Goal: Information Seeking & Learning: Learn about a topic

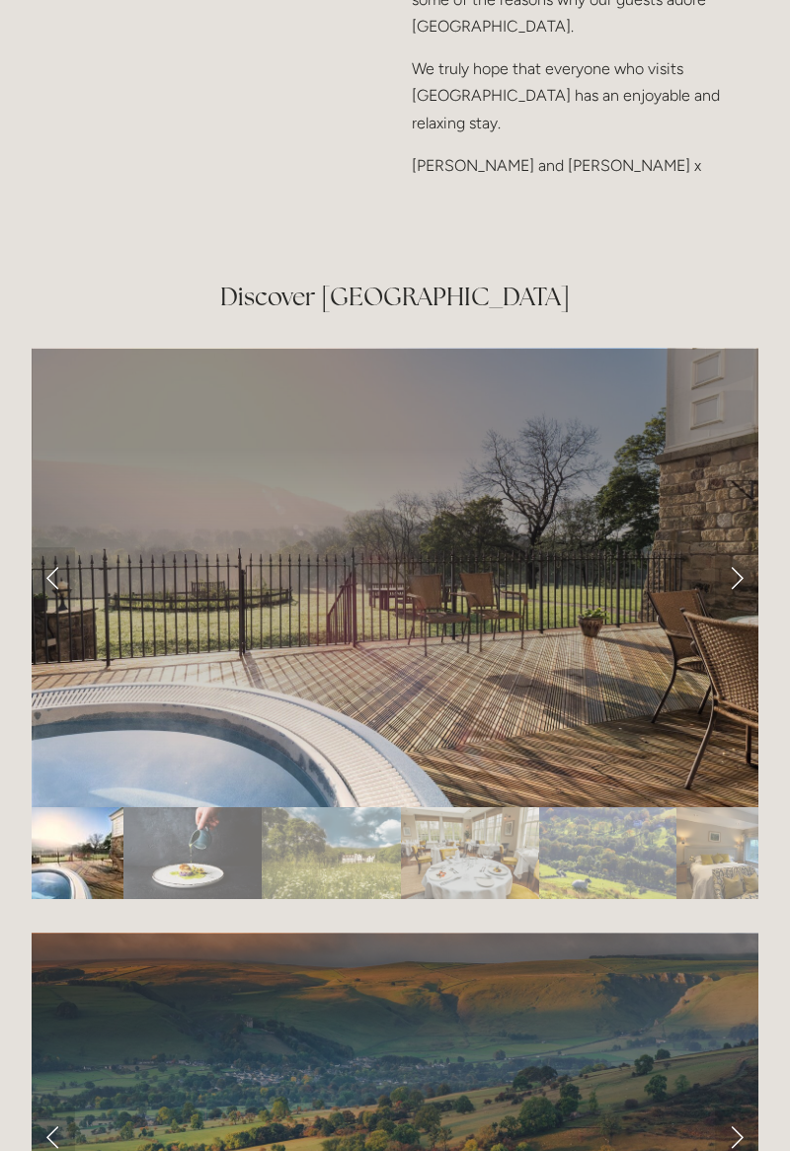
scroll to position [3307, 0]
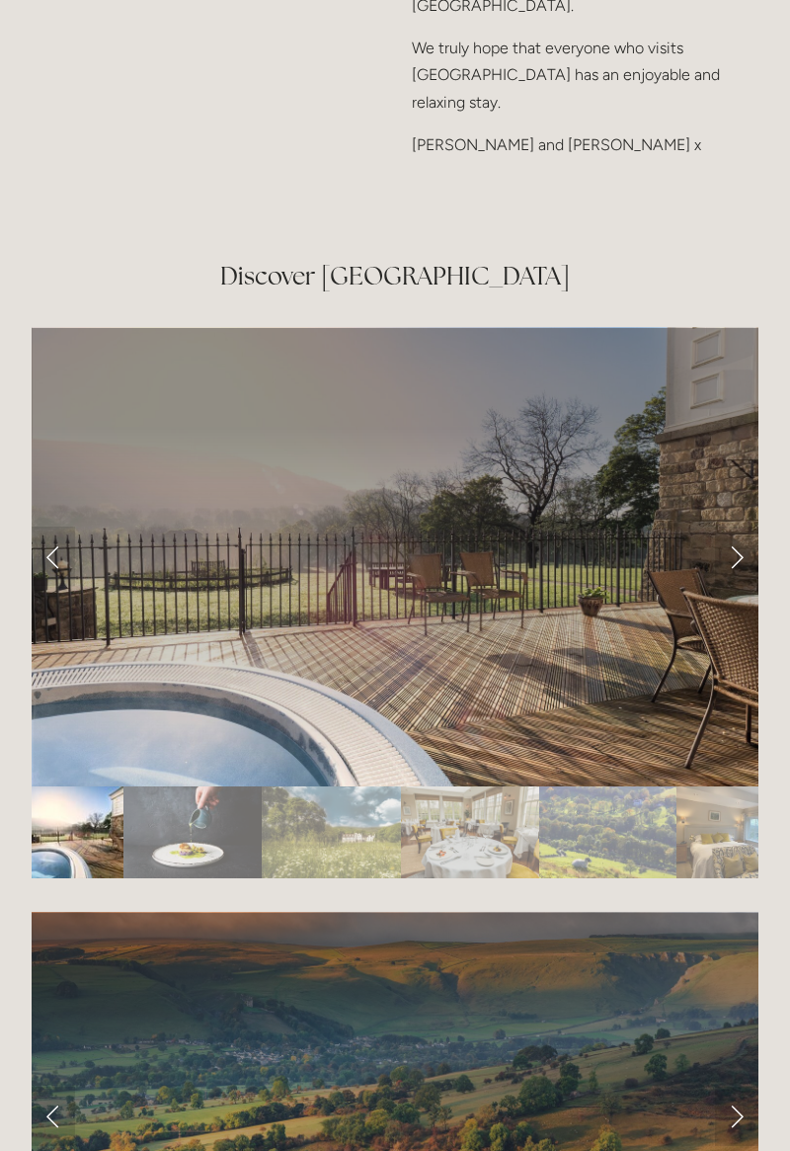
click at [770, 615] on div at bounding box center [395, 602] width 761 height 585
click at [747, 586] on link "Next Slide" at bounding box center [736, 556] width 43 height 59
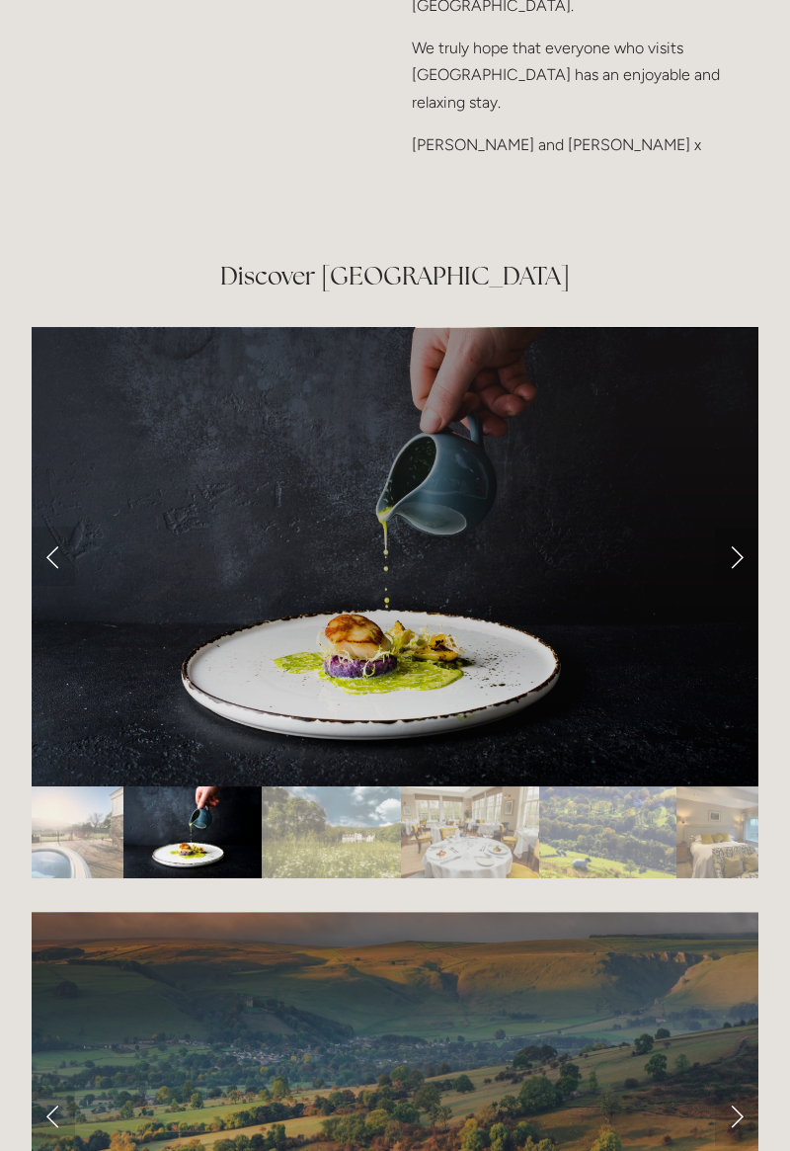
click at [741, 586] on link "Next Slide" at bounding box center [736, 556] width 43 height 59
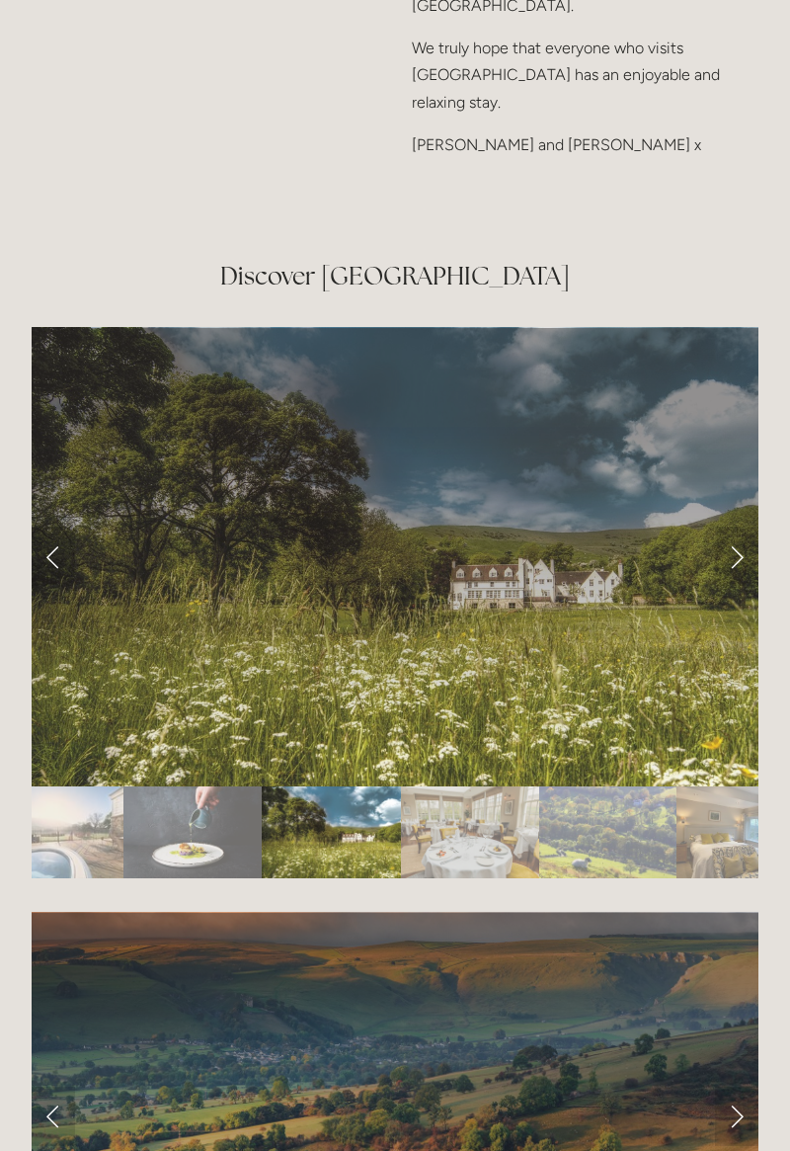
click at [739, 586] on link "Next Slide" at bounding box center [736, 556] width 43 height 59
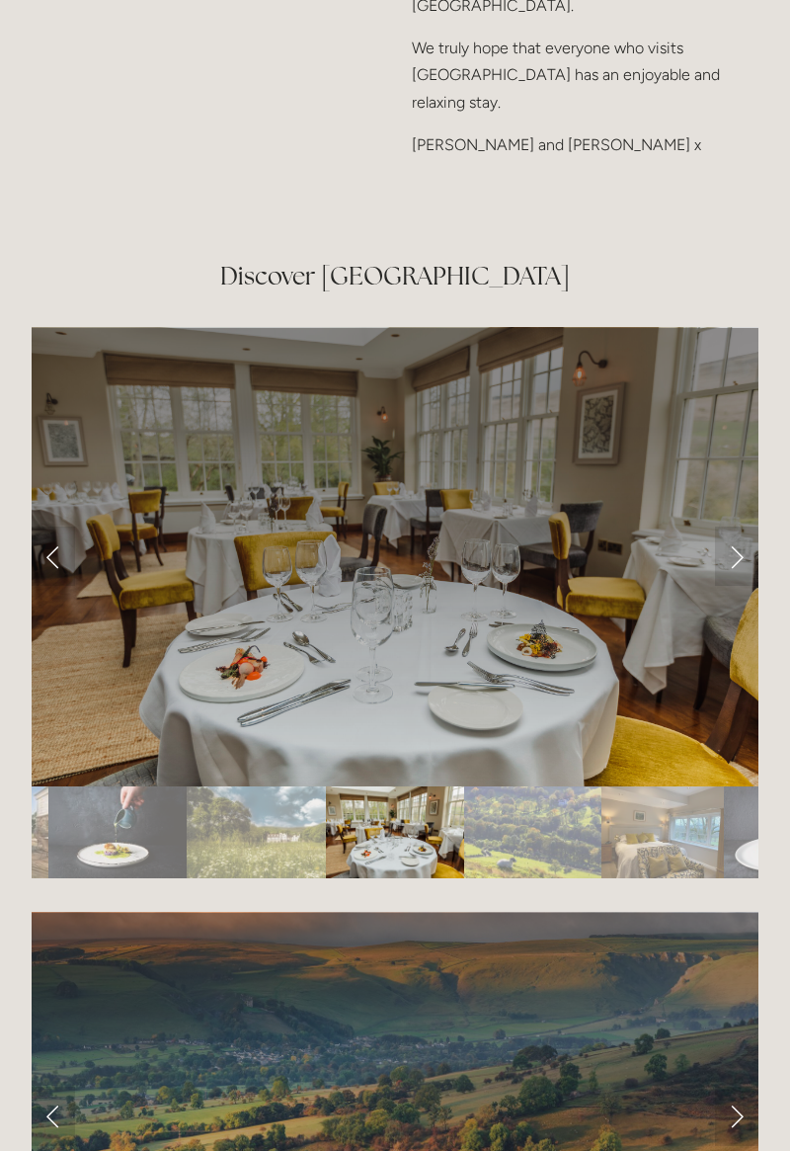
click at [746, 586] on link "Next Slide" at bounding box center [736, 556] width 43 height 59
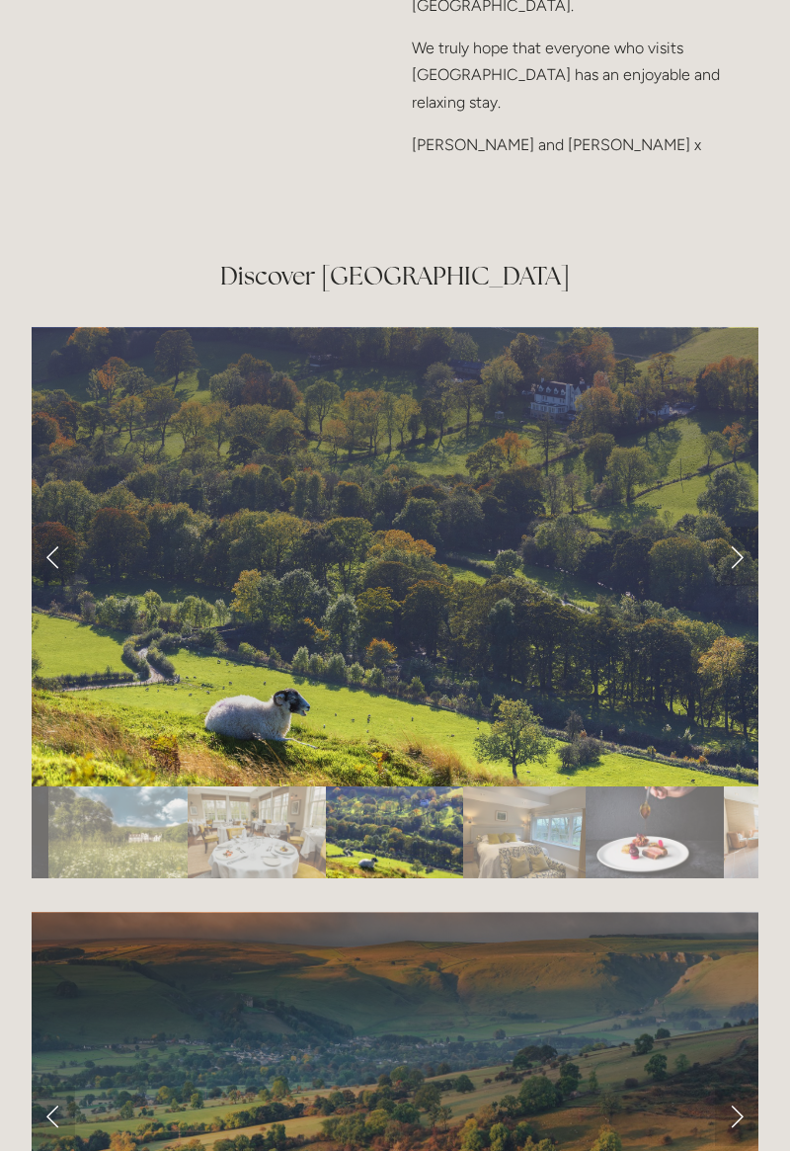
click at [754, 586] on link "Next Slide" at bounding box center [736, 556] width 43 height 59
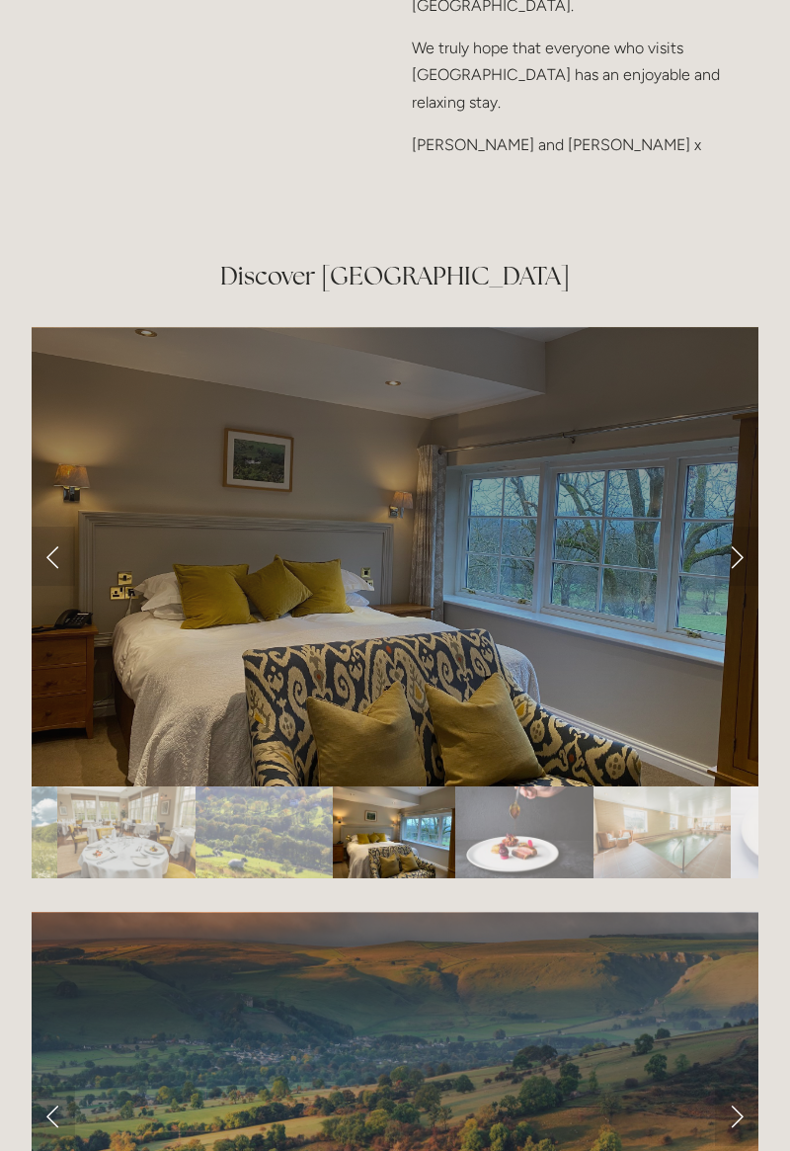
click at [749, 586] on link "Next Slide" at bounding box center [736, 556] width 43 height 59
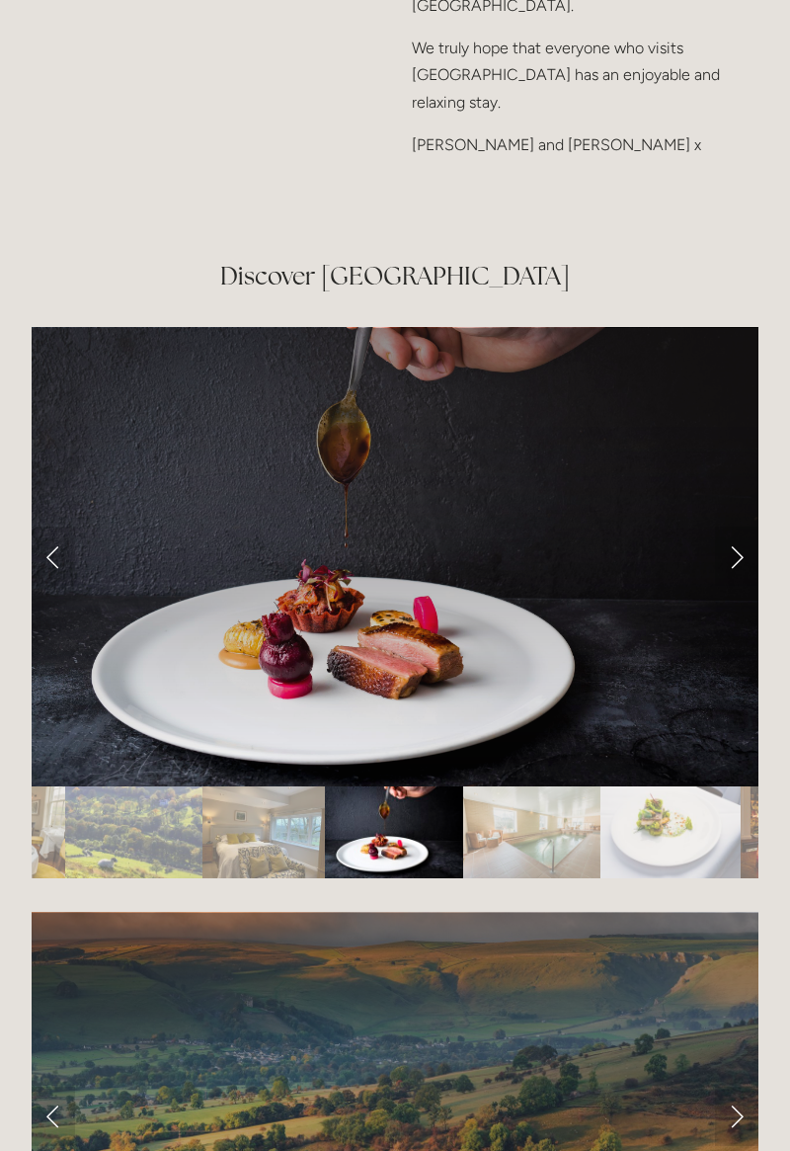
click at [745, 586] on link "Next Slide" at bounding box center [736, 556] width 43 height 59
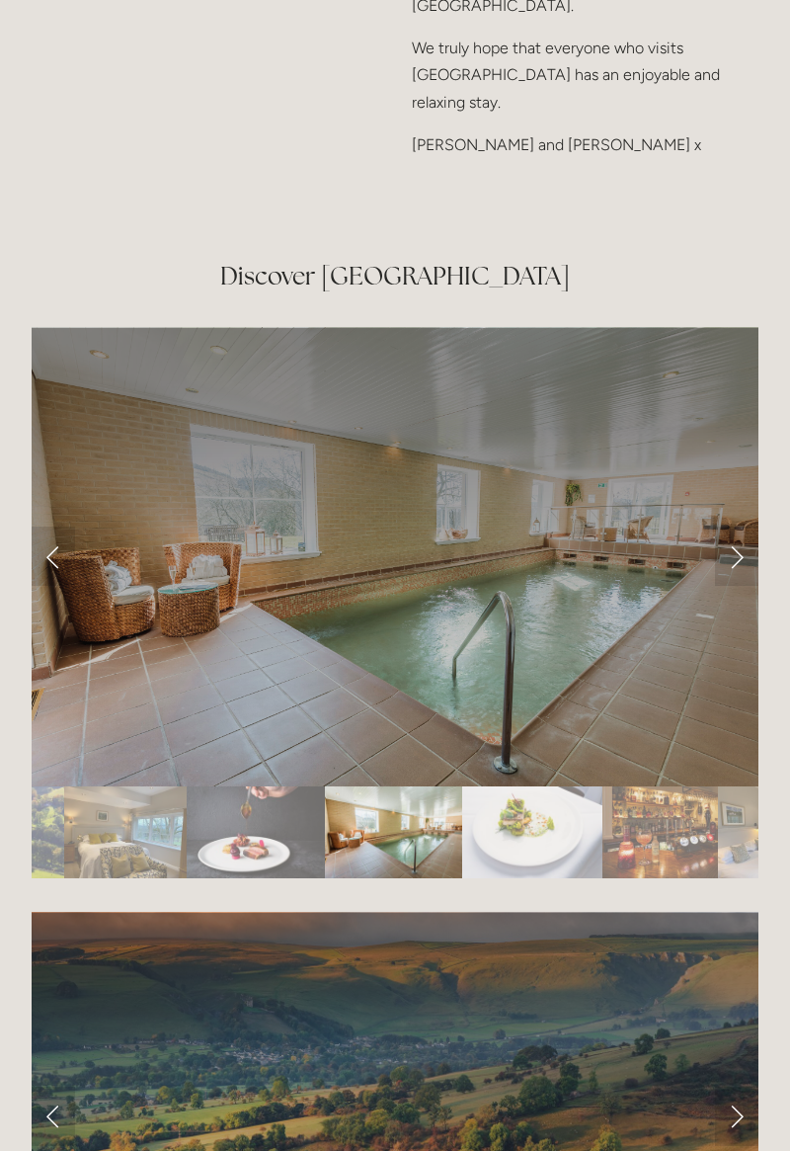
click at [733, 586] on link "Next Slide" at bounding box center [736, 556] width 43 height 59
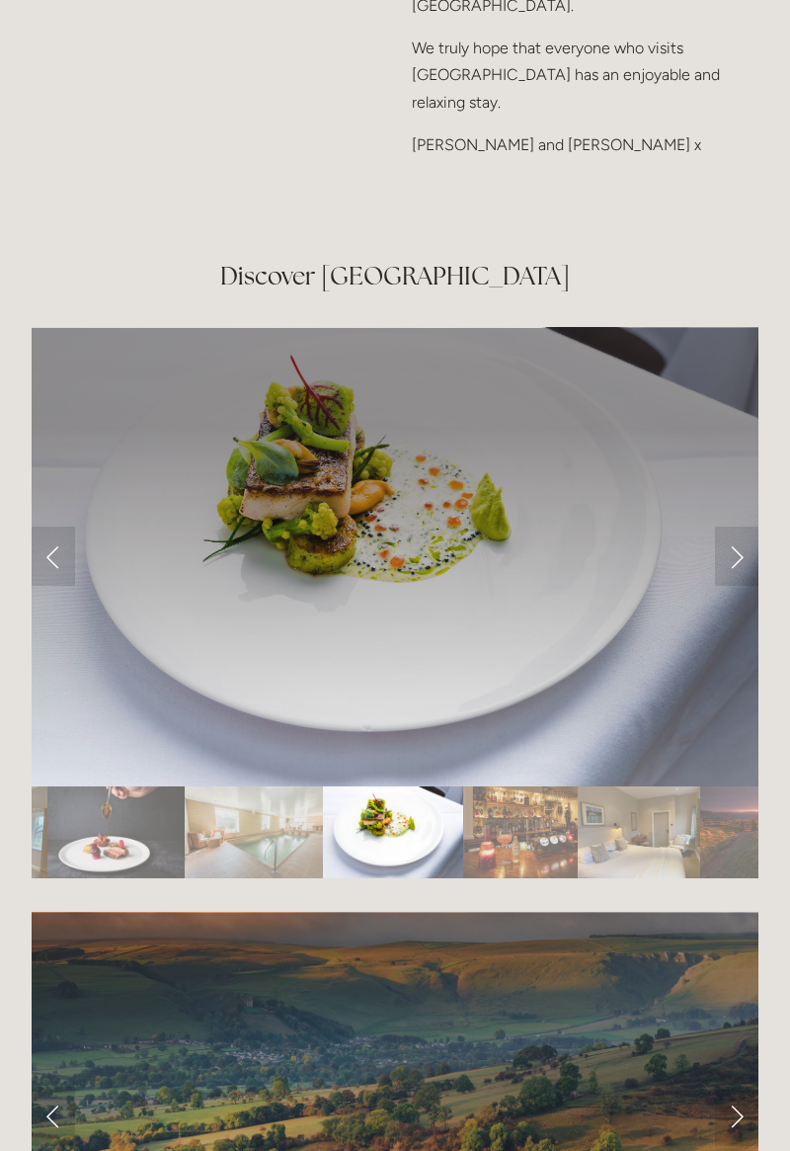
click at [739, 586] on link "Next Slide" at bounding box center [736, 556] width 43 height 59
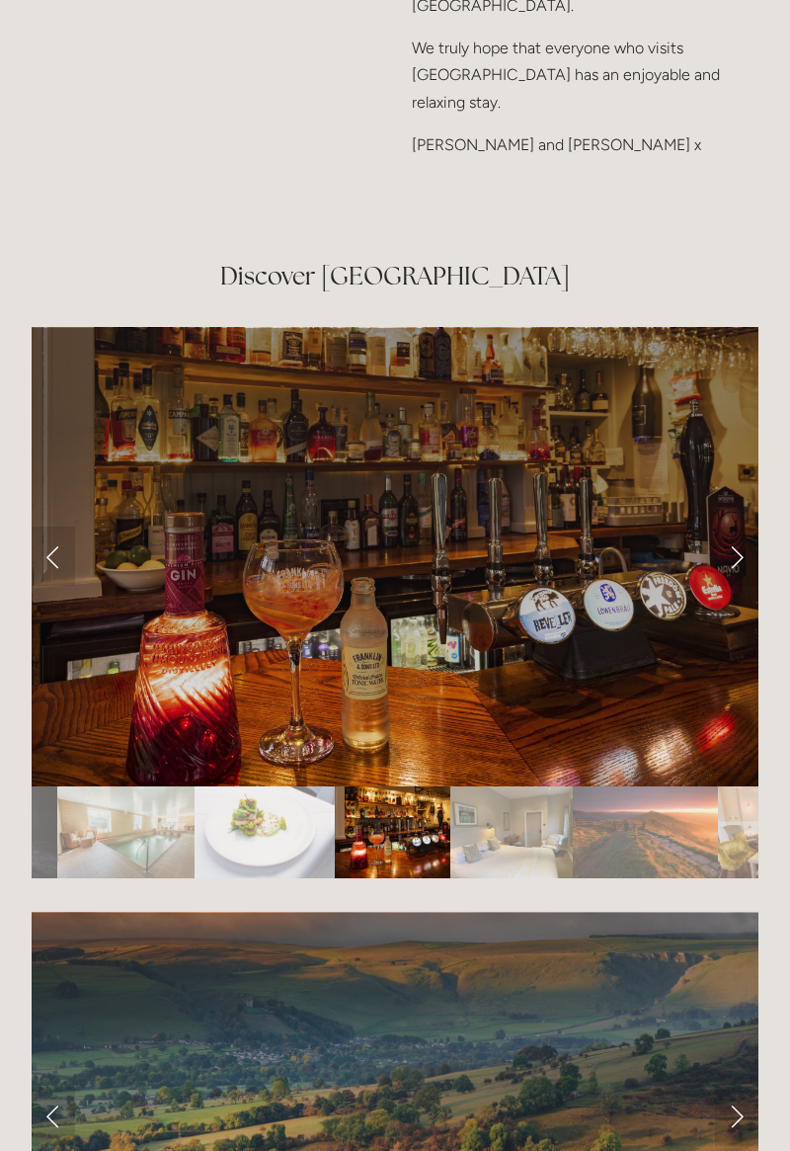
click at [746, 586] on link "Next Slide" at bounding box center [736, 556] width 43 height 59
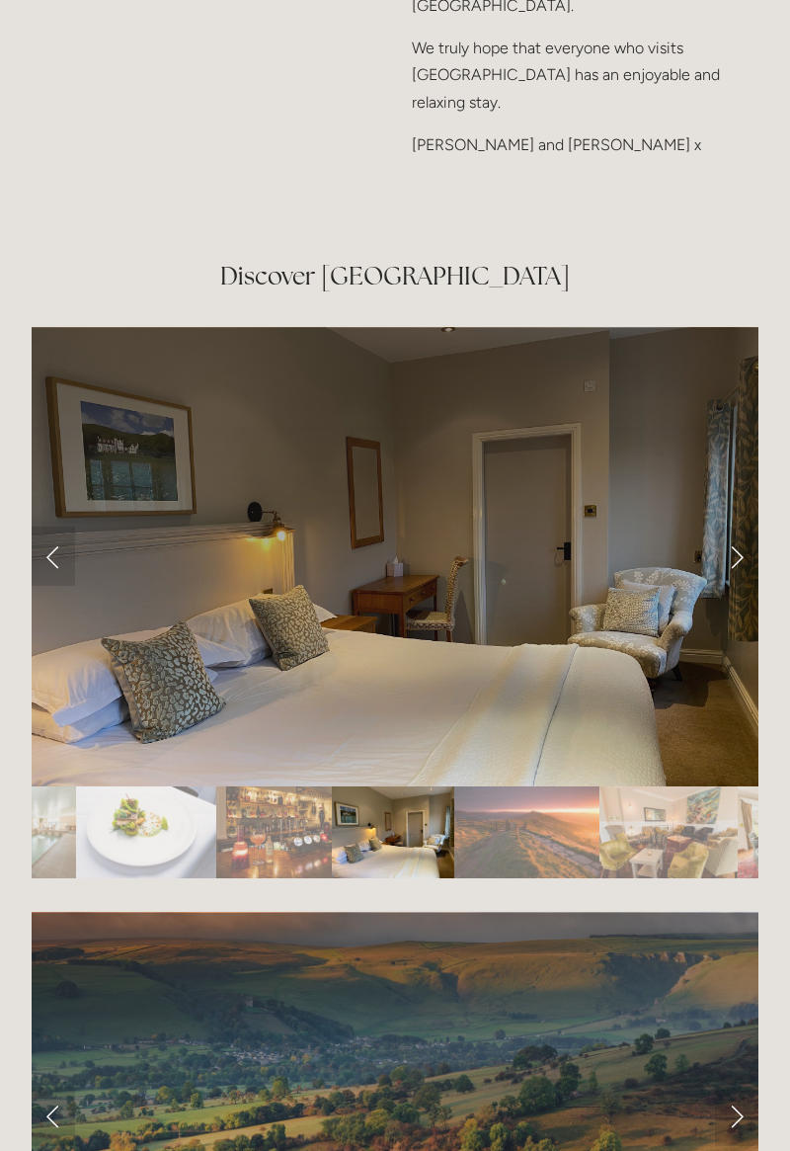
click at [733, 586] on link "Next Slide" at bounding box center [736, 556] width 43 height 59
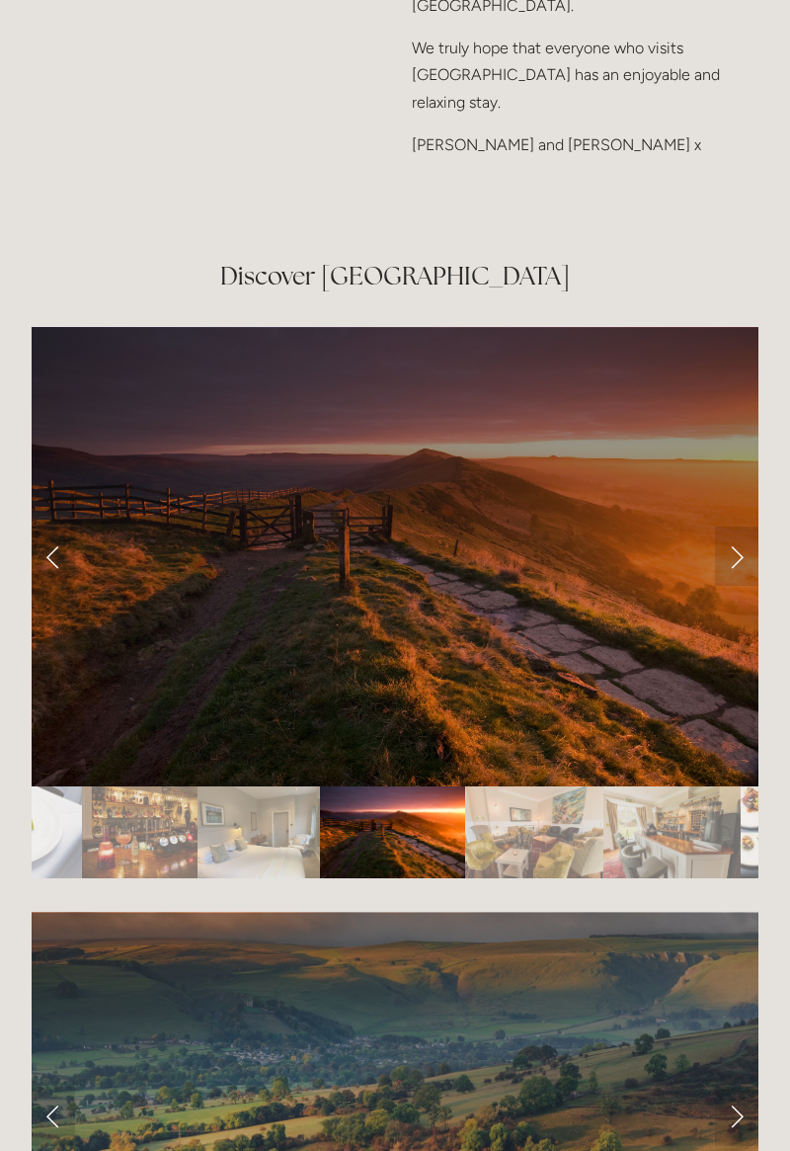
click at [735, 586] on link "Next Slide" at bounding box center [736, 556] width 43 height 59
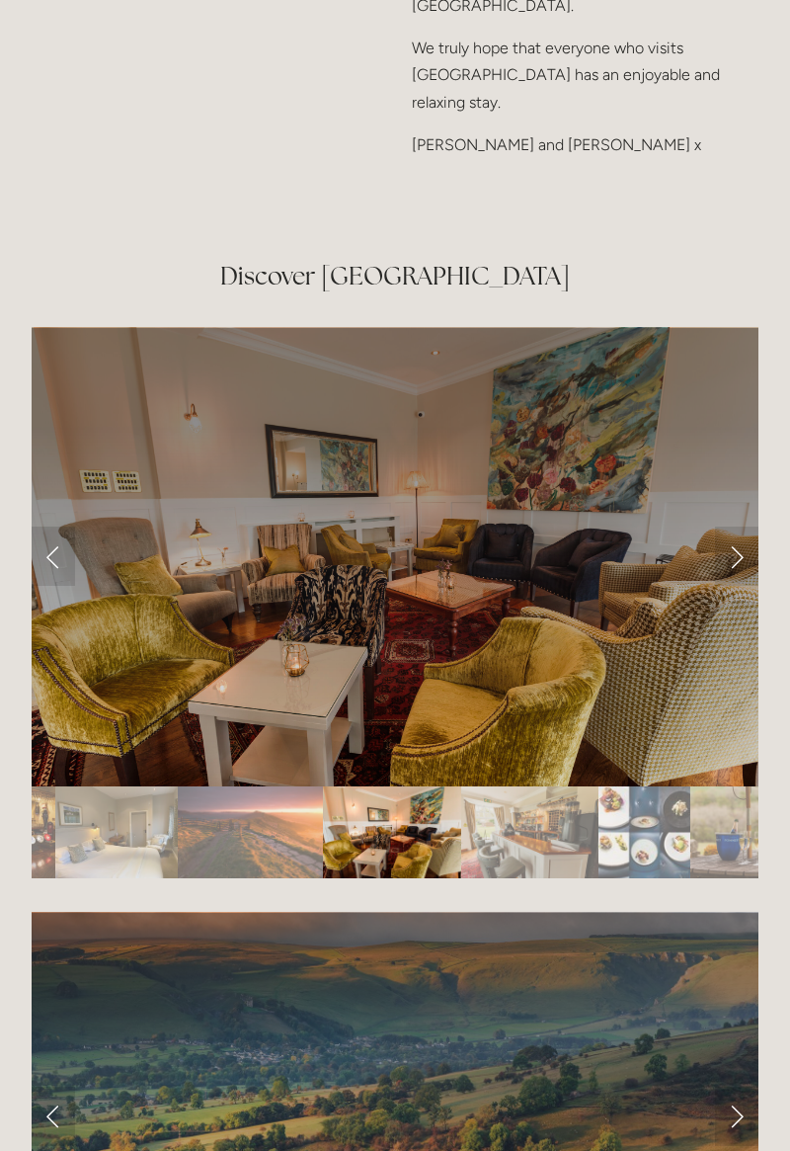
click at [741, 586] on link "Next Slide" at bounding box center [736, 556] width 43 height 59
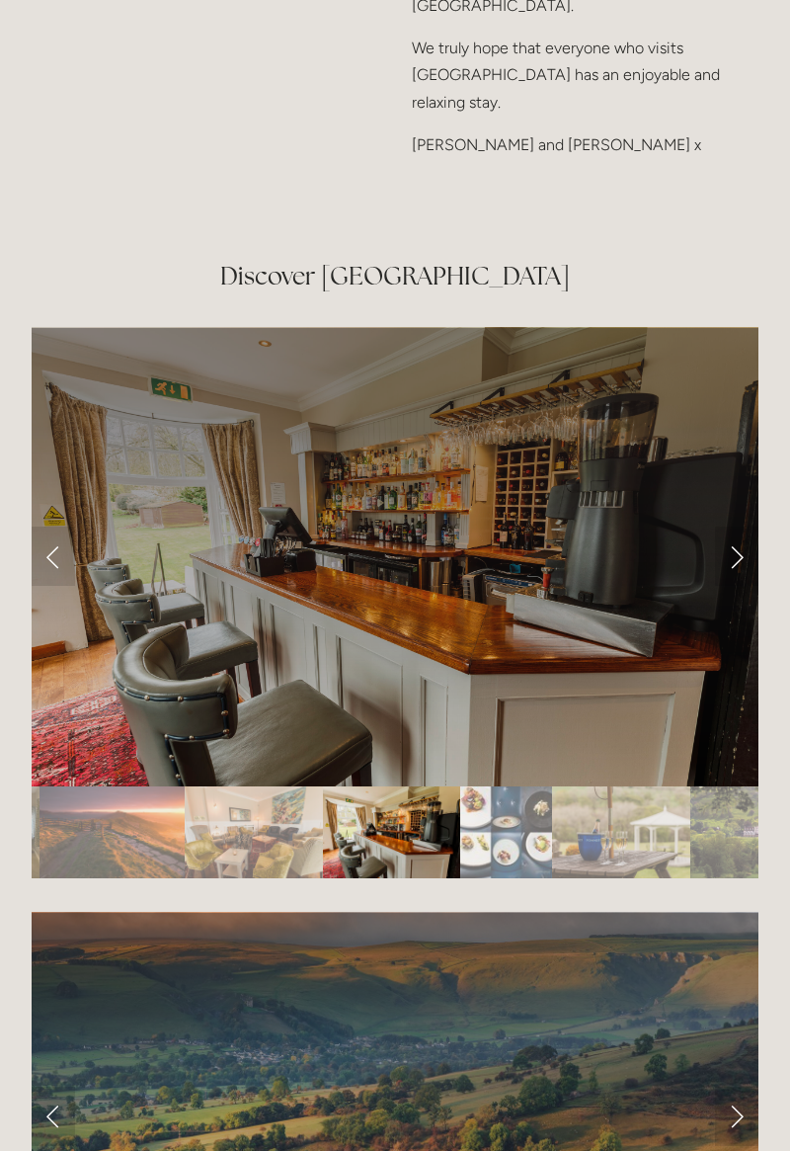
click at [757, 586] on link "Next Slide" at bounding box center [736, 556] width 43 height 59
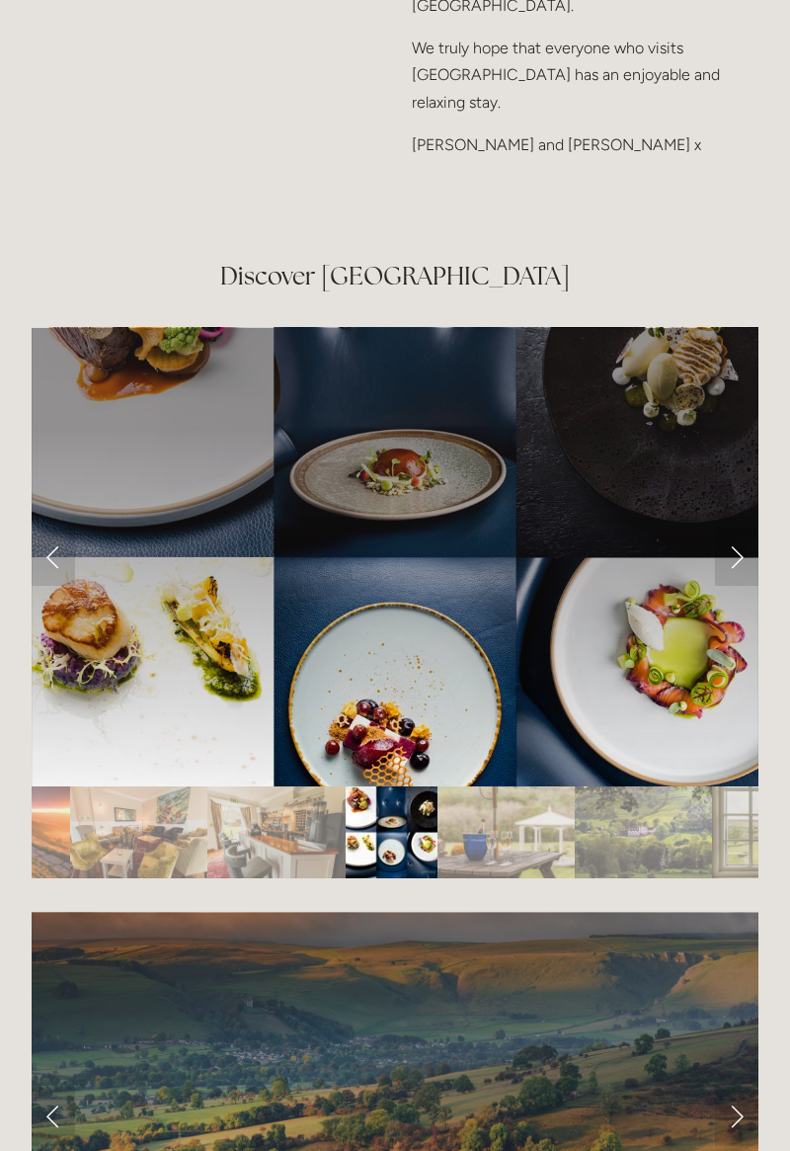
click at [753, 586] on link "Next Slide" at bounding box center [736, 556] width 43 height 59
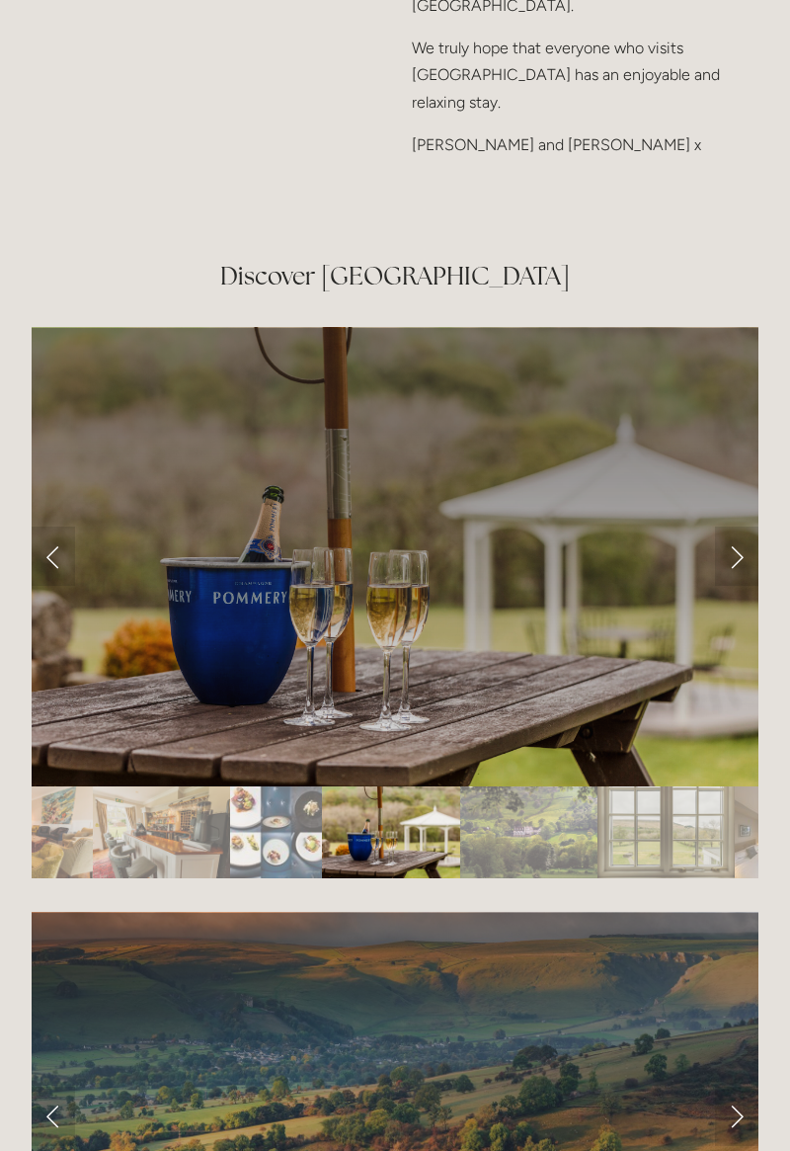
click at [758, 586] on link "Next Slide" at bounding box center [736, 556] width 43 height 59
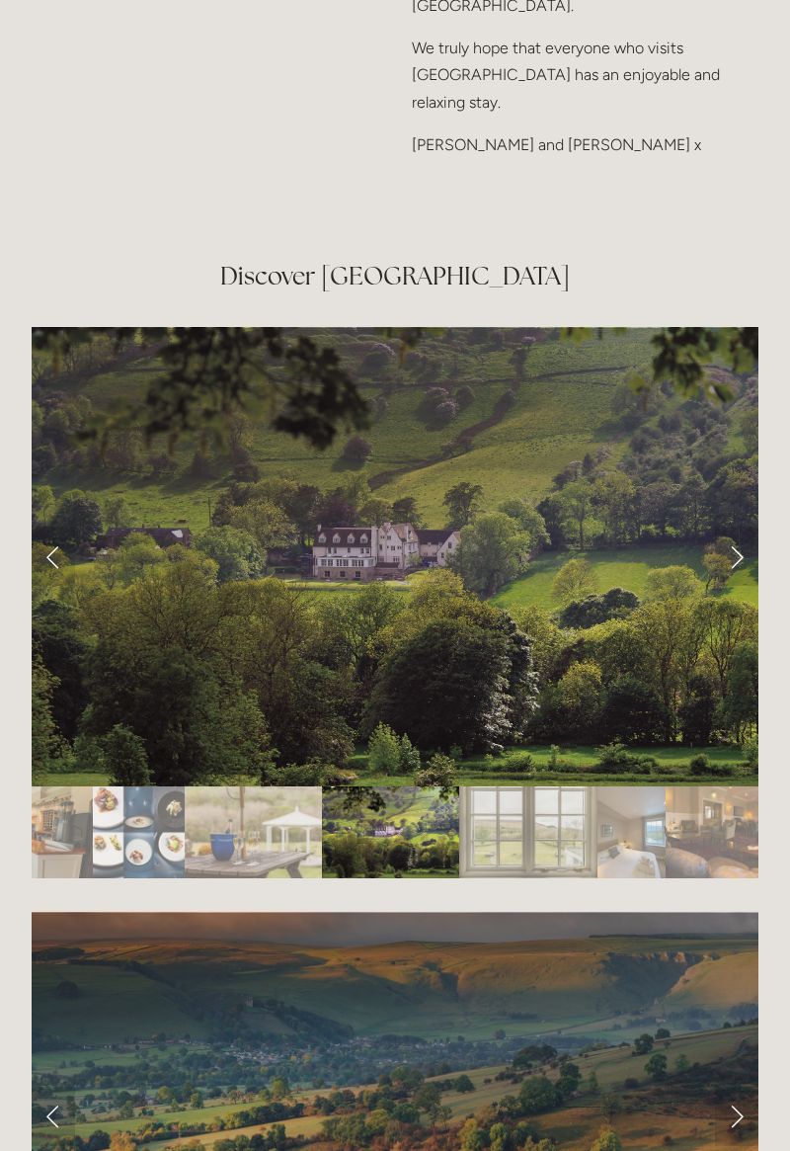
click at [752, 586] on link "Next Slide" at bounding box center [736, 556] width 43 height 59
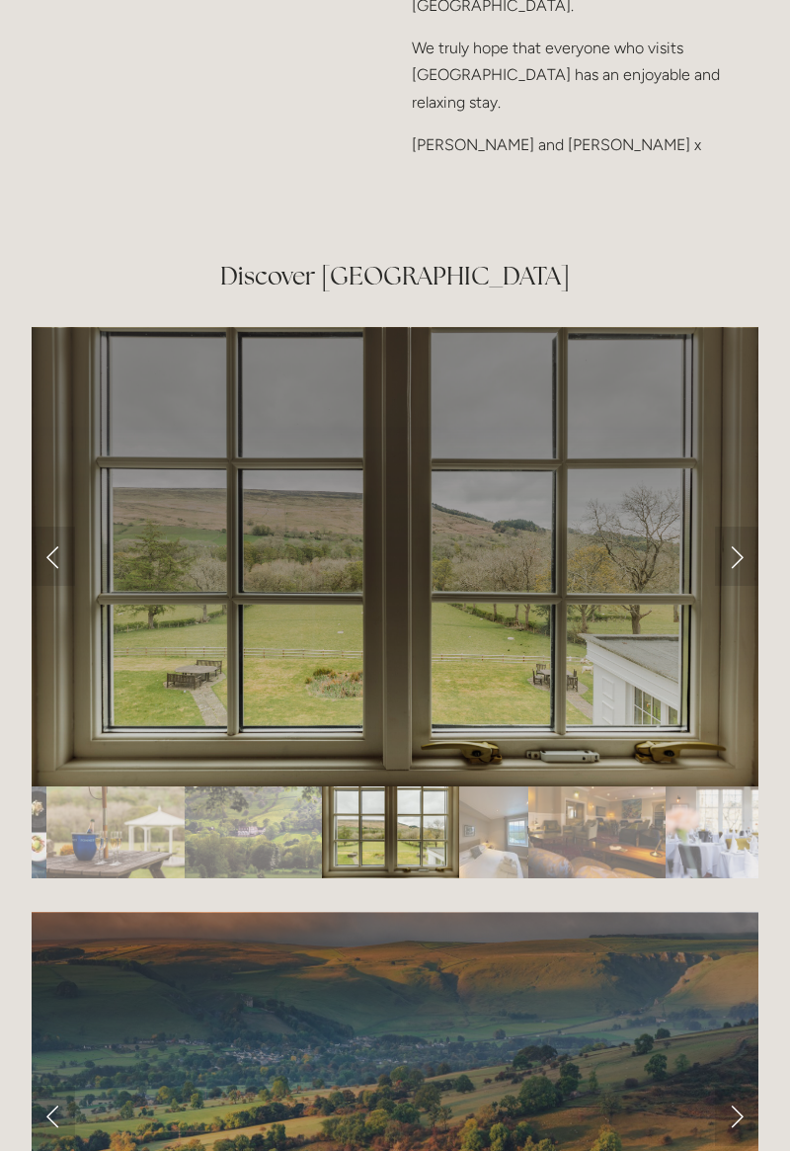
click at [740, 586] on link "Next Slide" at bounding box center [736, 556] width 43 height 59
click at [744, 586] on link "Next Slide" at bounding box center [736, 556] width 43 height 59
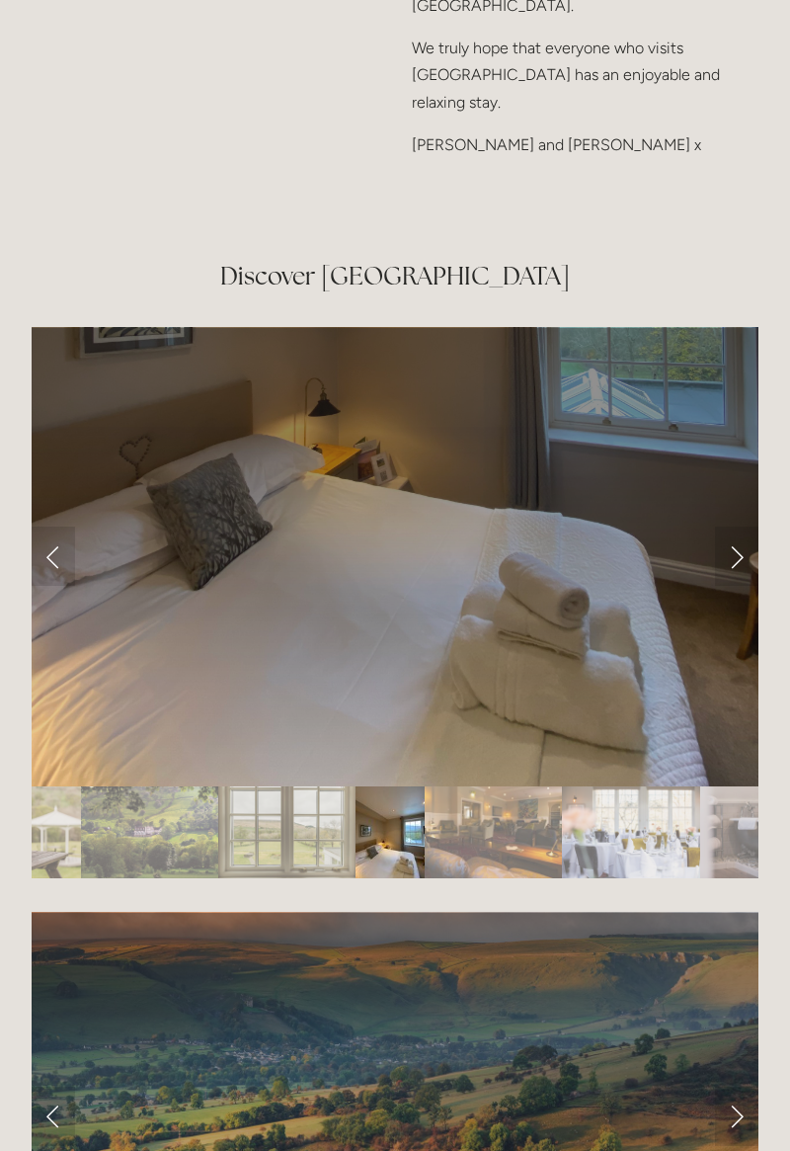
click at [745, 586] on link "Next Slide" at bounding box center [736, 556] width 43 height 59
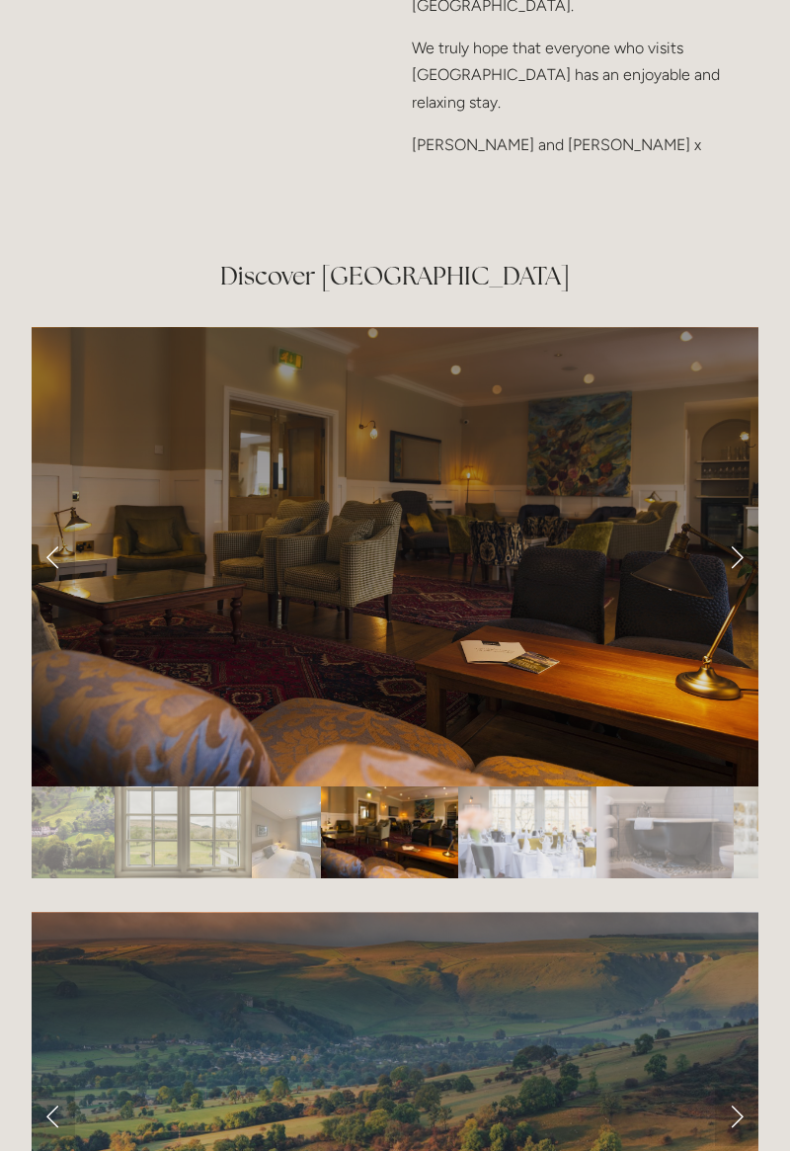
click at [736, 586] on link "Next Slide" at bounding box center [736, 556] width 43 height 59
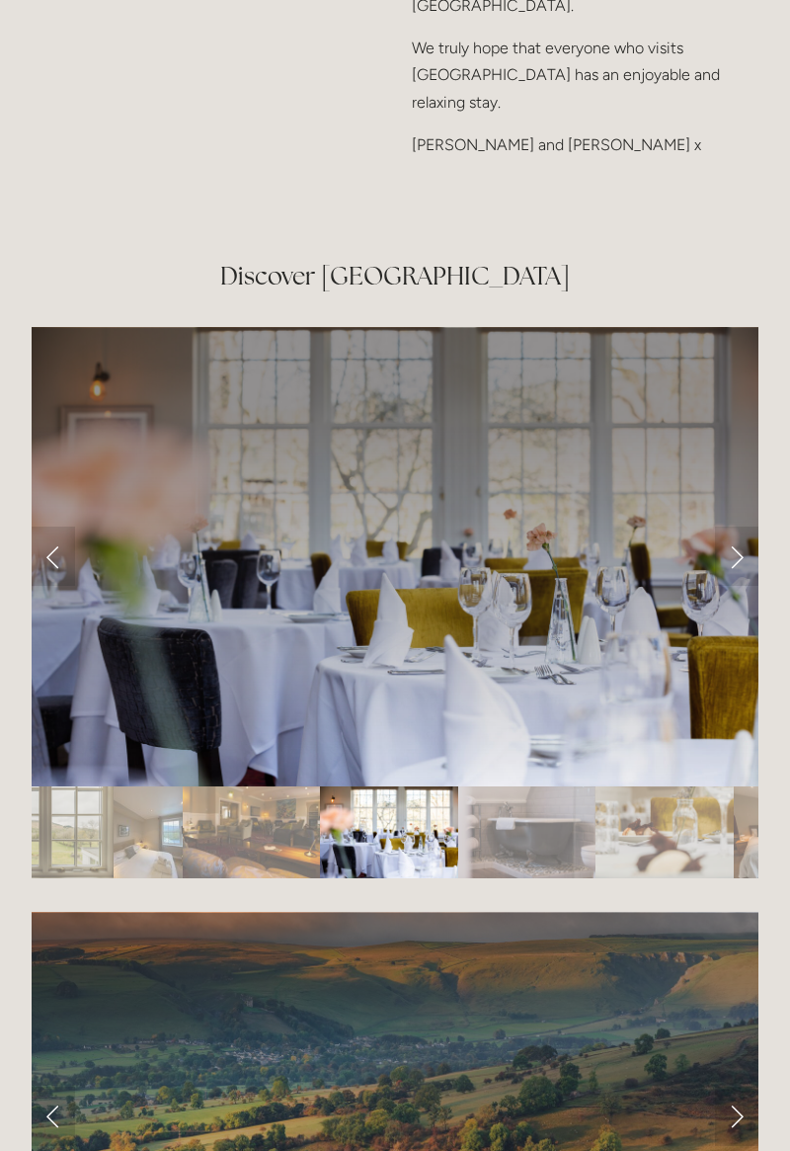
click at [739, 586] on link "Next Slide" at bounding box center [736, 556] width 43 height 59
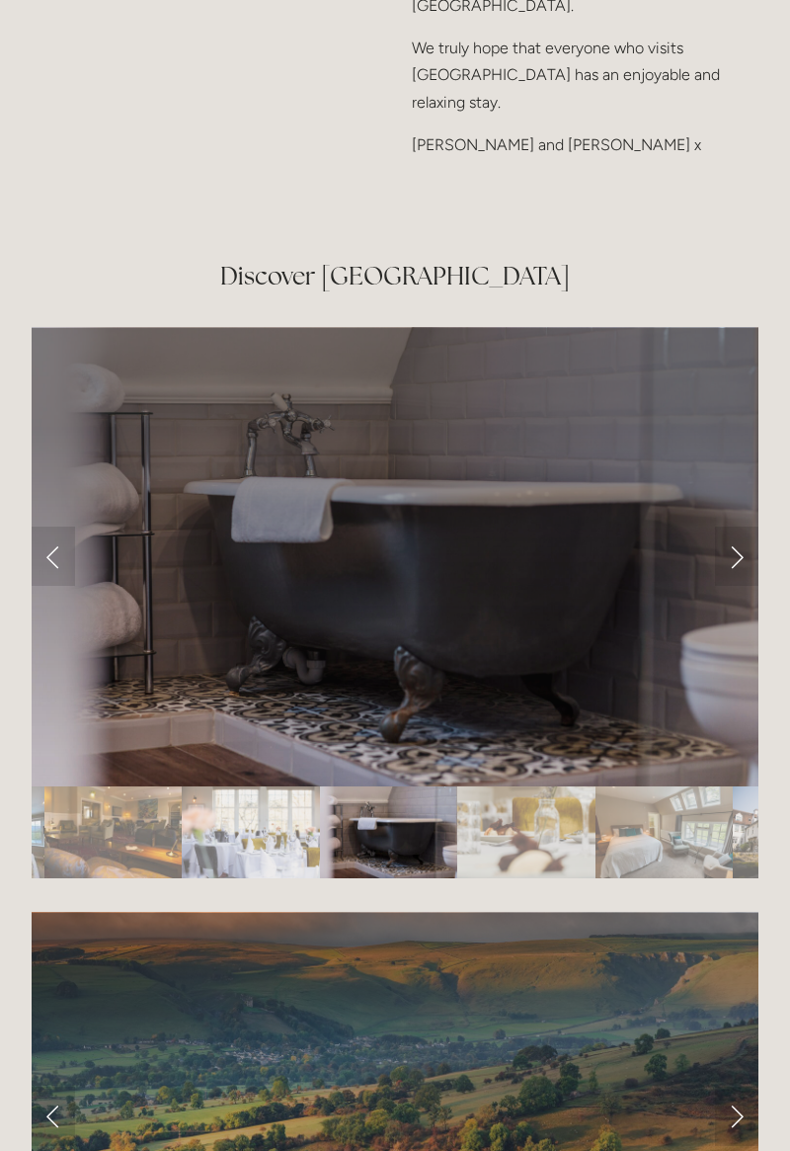
click at [733, 586] on link "Next Slide" at bounding box center [736, 556] width 43 height 59
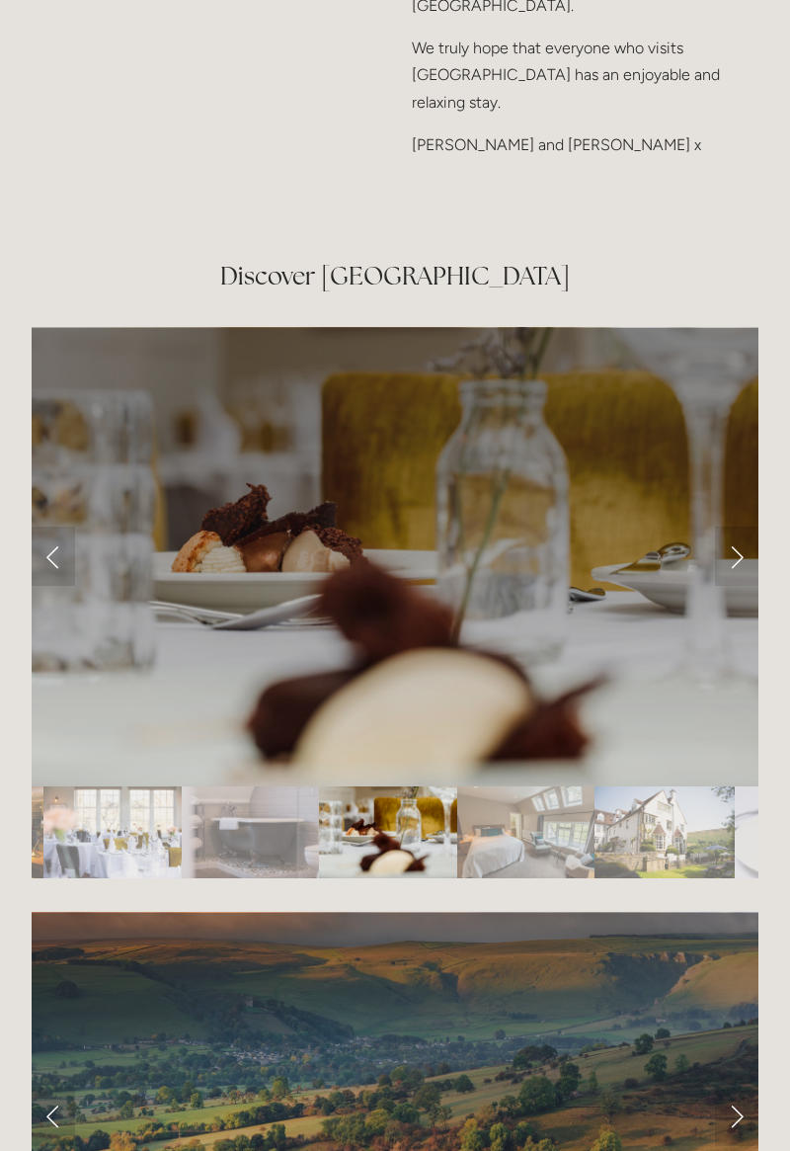
click at [748, 586] on link "Next Slide" at bounding box center [736, 556] width 43 height 59
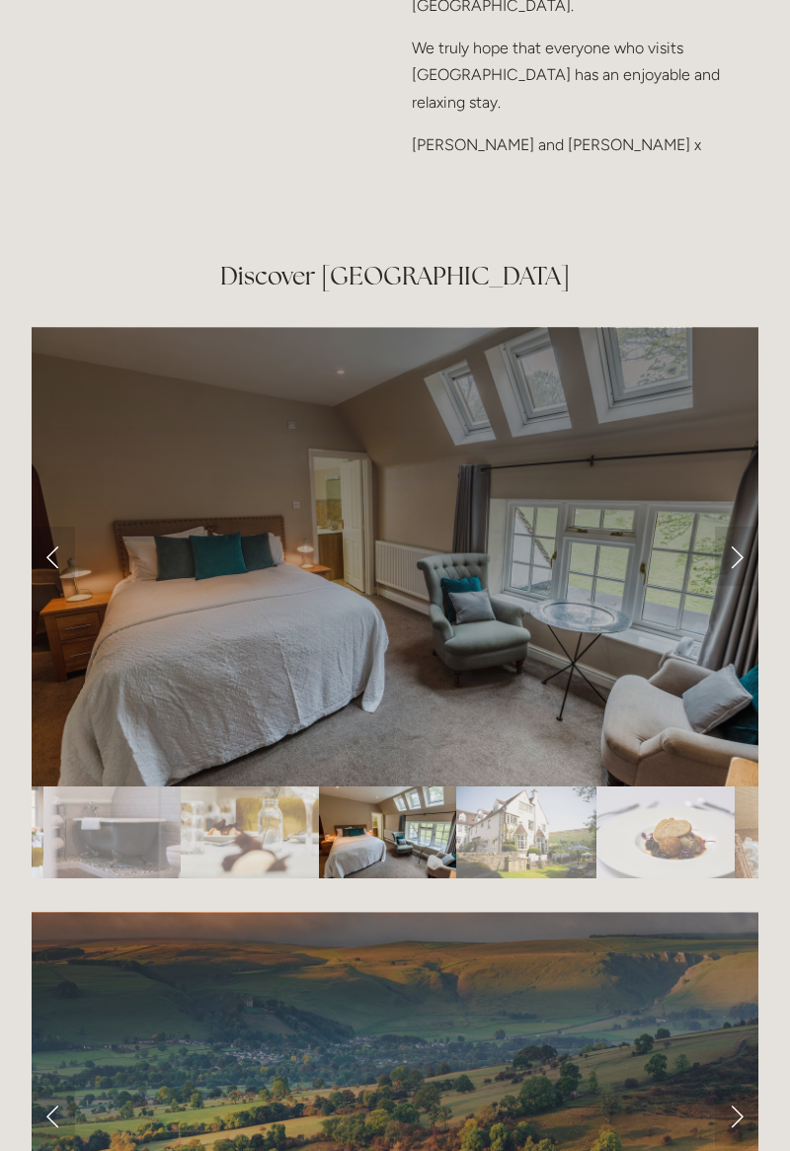
click at [745, 586] on link "Next Slide" at bounding box center [736, 556] width 43 height 59
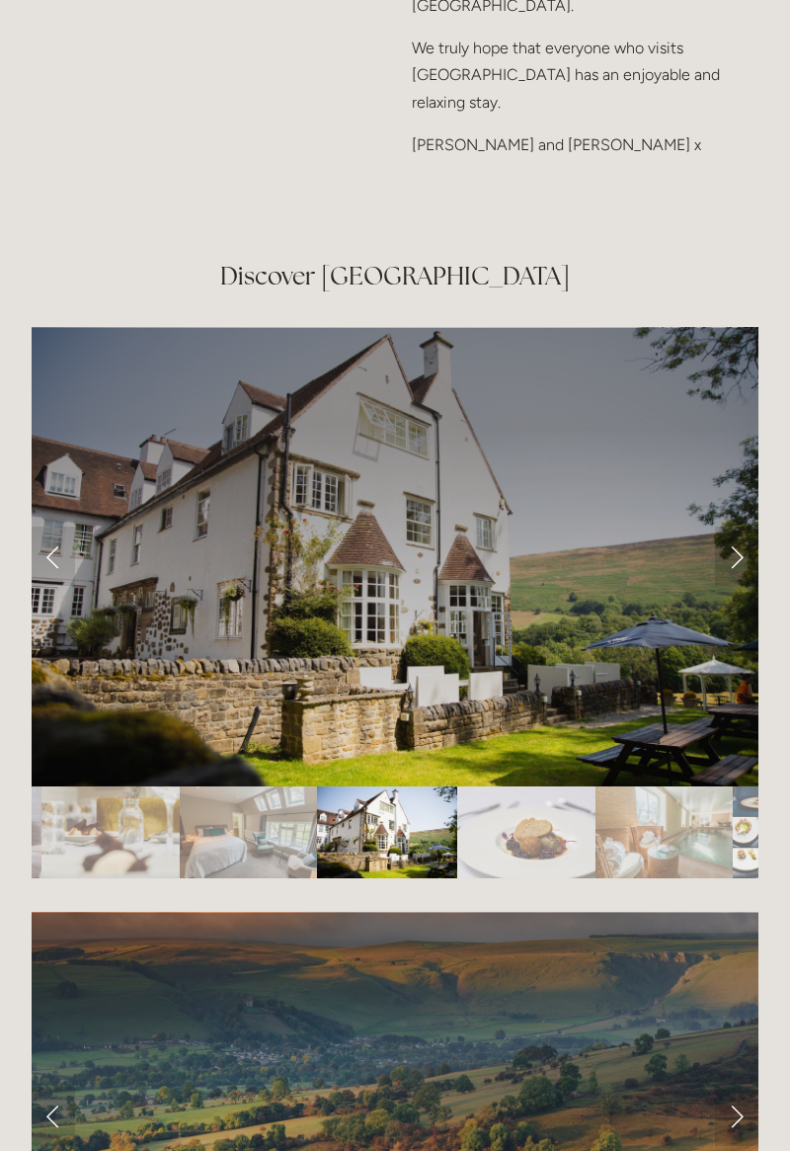
click at [751, 586] on link "Next Slide" at bounding box center [736, 556] width 43 height 59
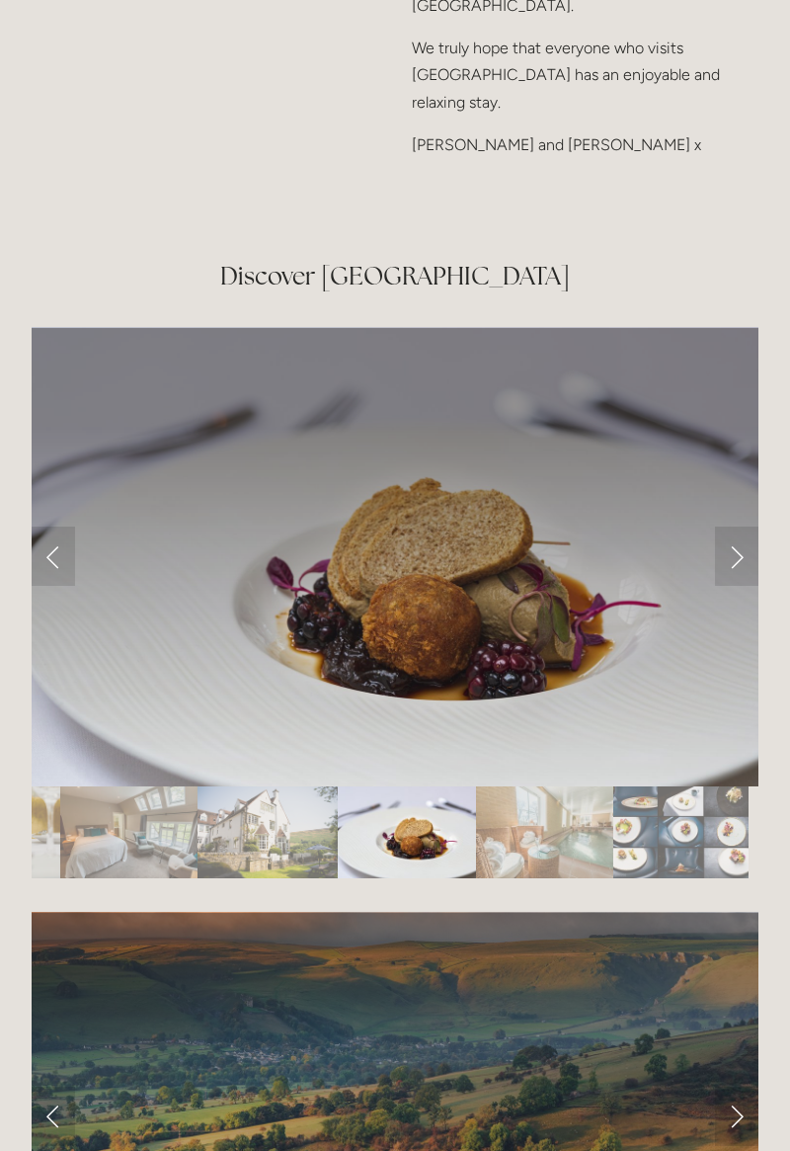
click at [750, 586] on link "Next Slide" at bounding box center [736, 556] width 43 height 59
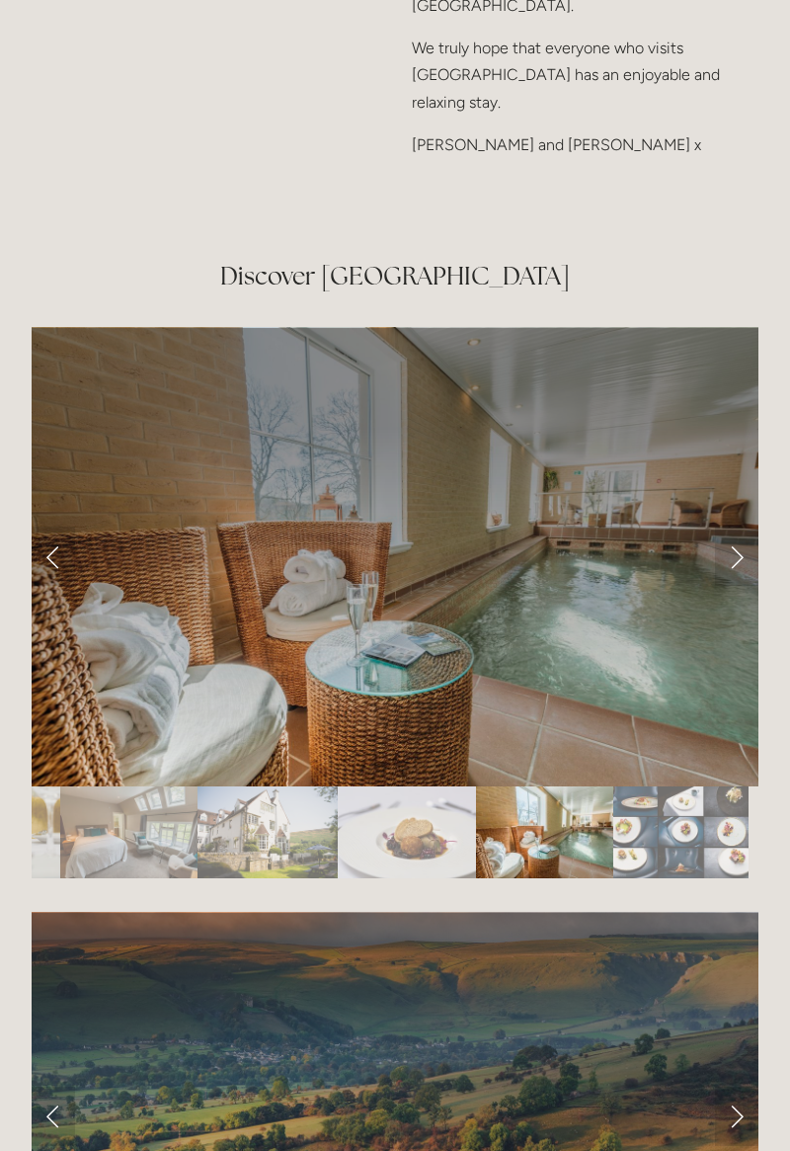
click at [739, 586] on link "Next Slide" at bounding box center [736, 556] width 43 height 59
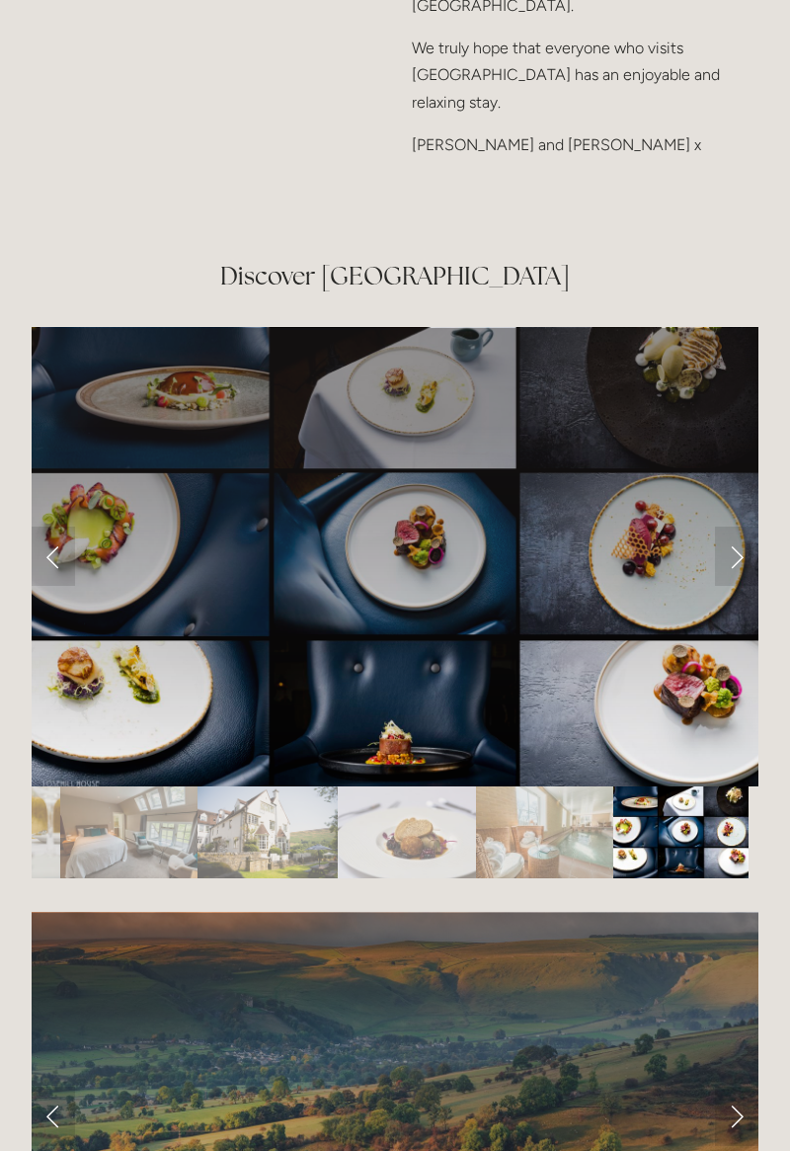
click at [753, 586] on link "Next Slide" at bounding box center [736, 556] width 43 height 59
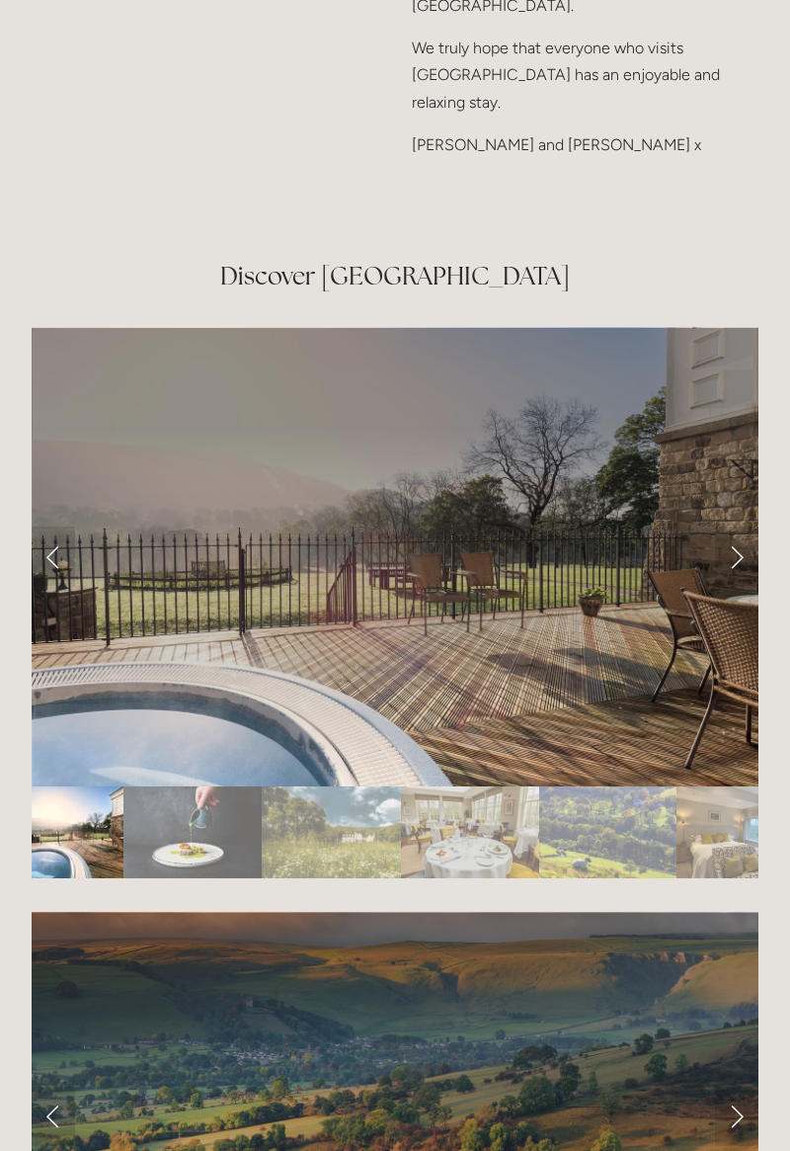
click at [743, 586] on link "Next Slide" at bounding box center [736, 556] width 43 height 59
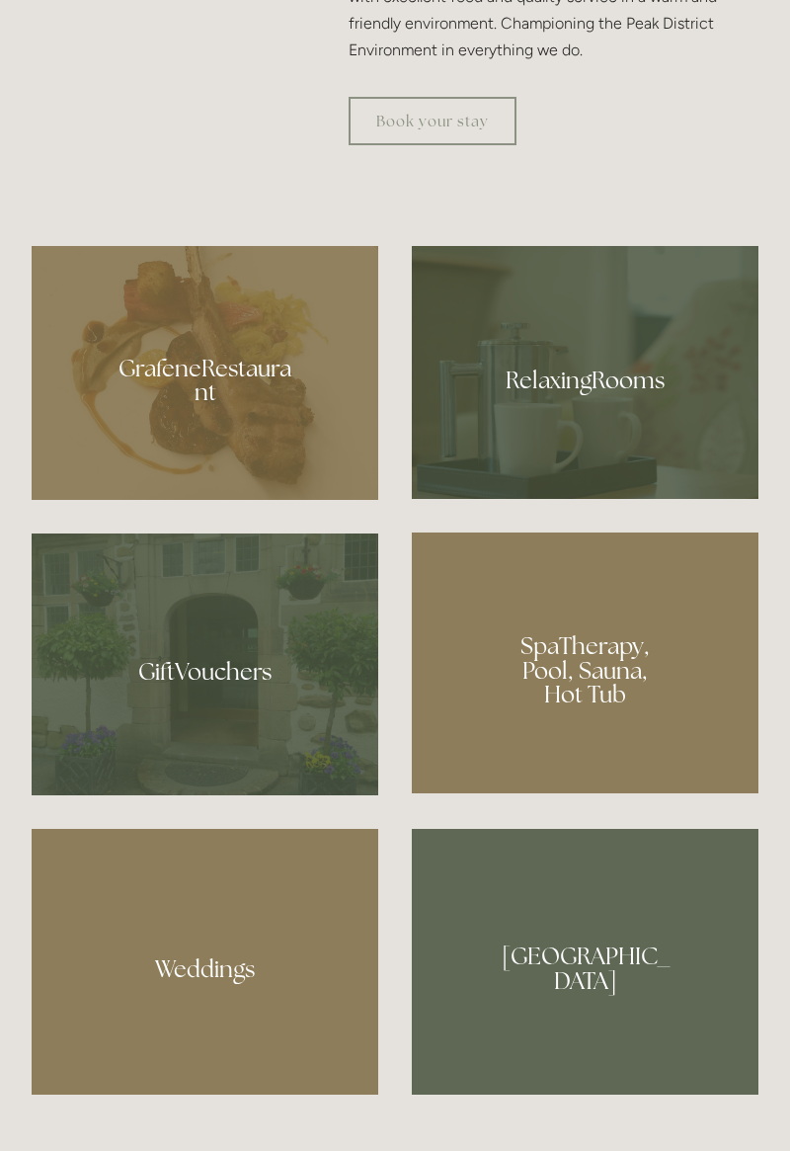
scroll to position [1386, 0]
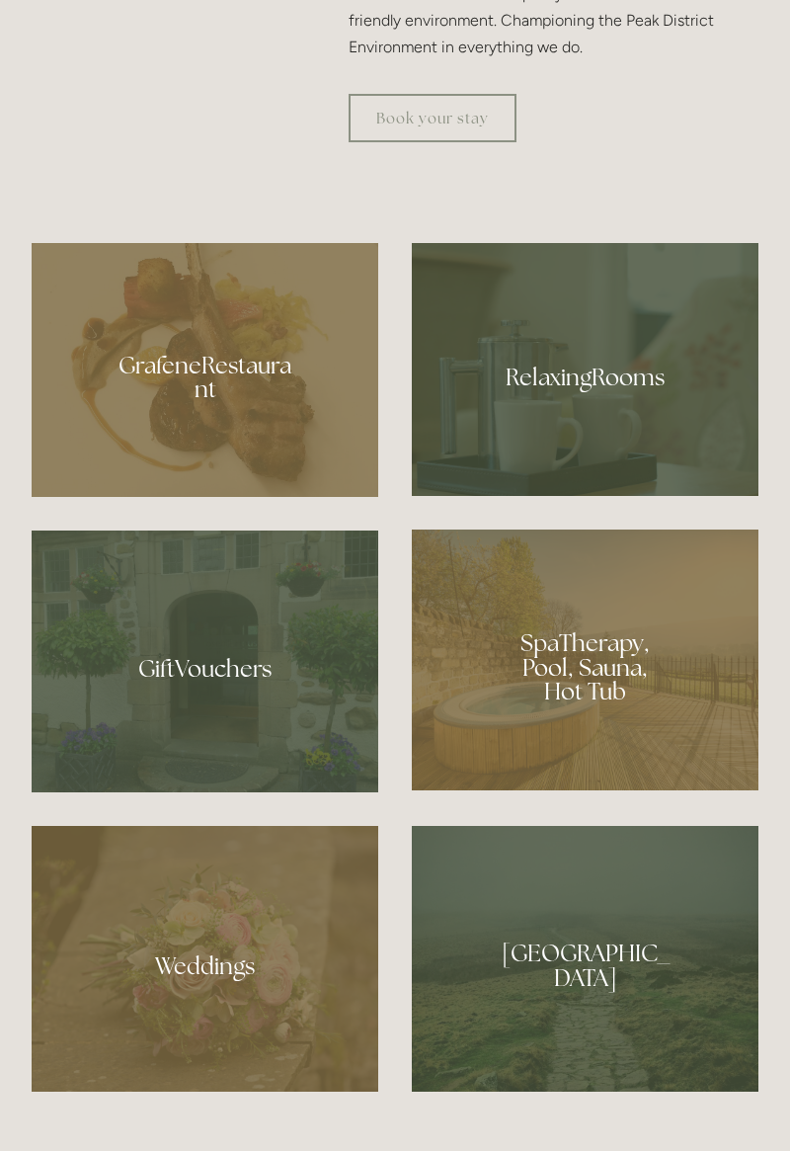
click at [683, 496] on div at bounding box center [585, 369] width 347 height 253
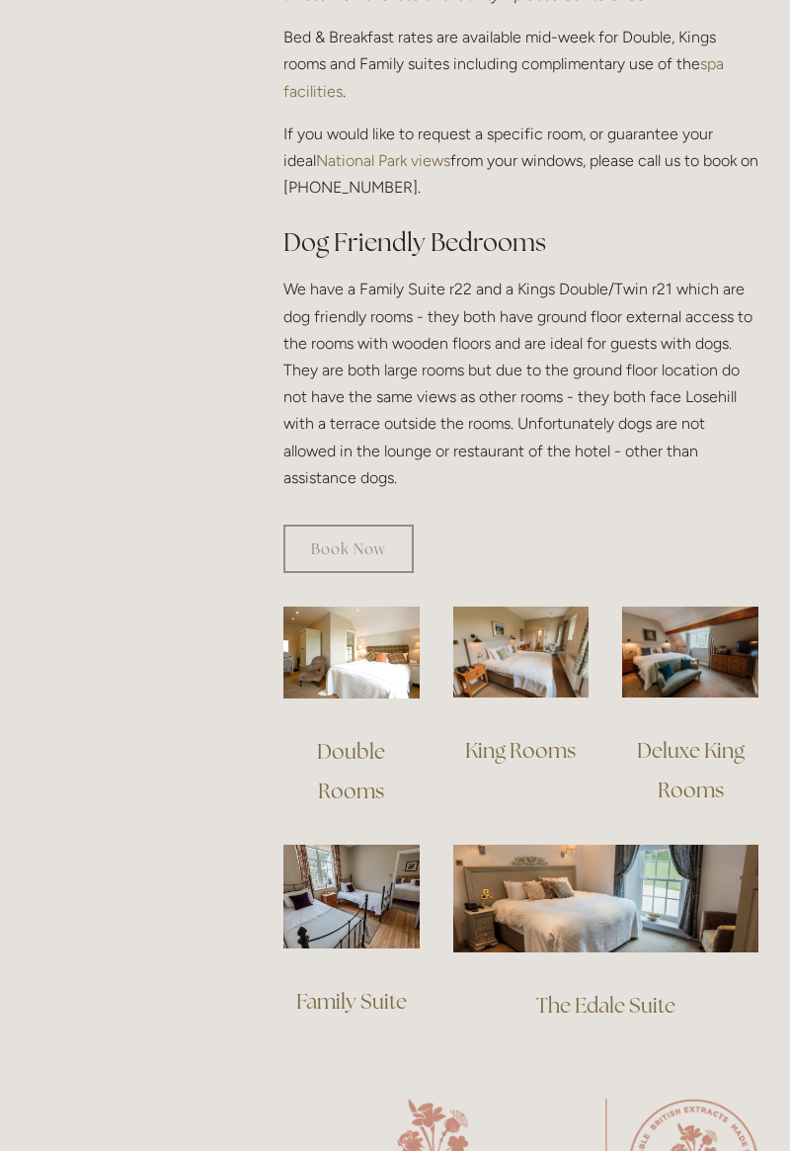
scroll to position [1067, 0]
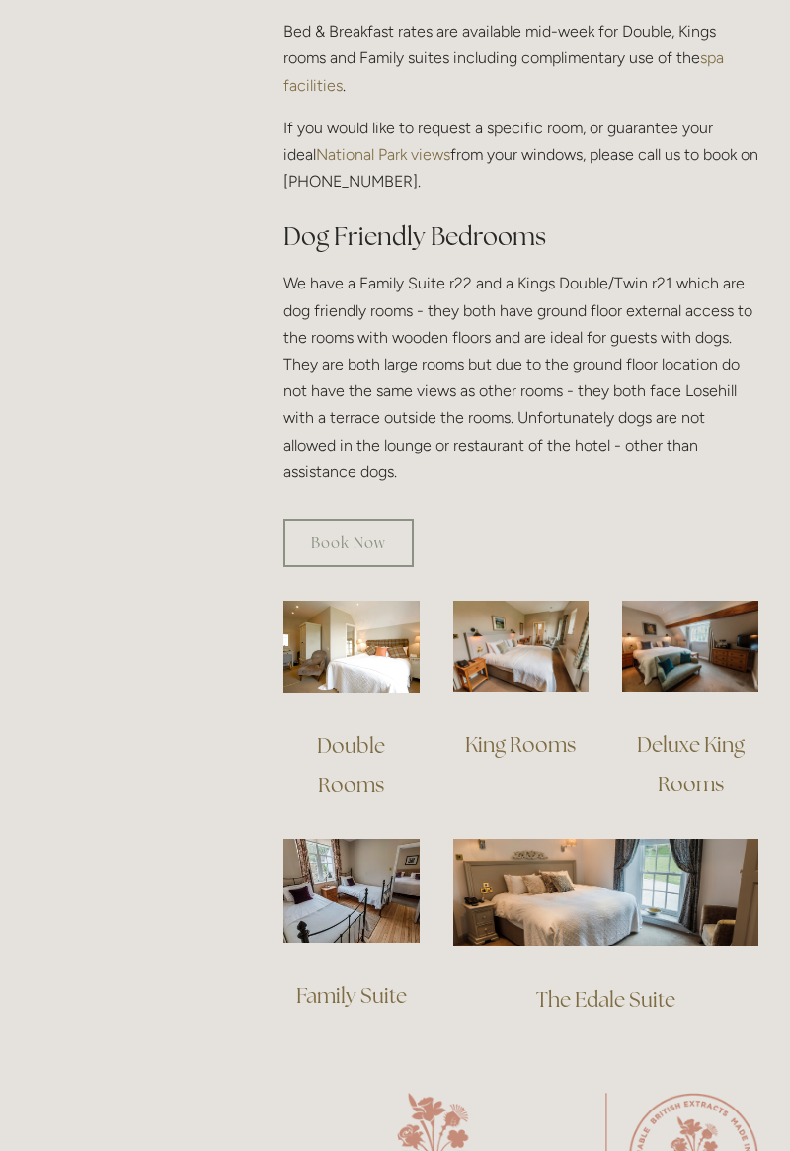
click at [725, 628] on img at bounding box center [690, 646] width 136 height 91
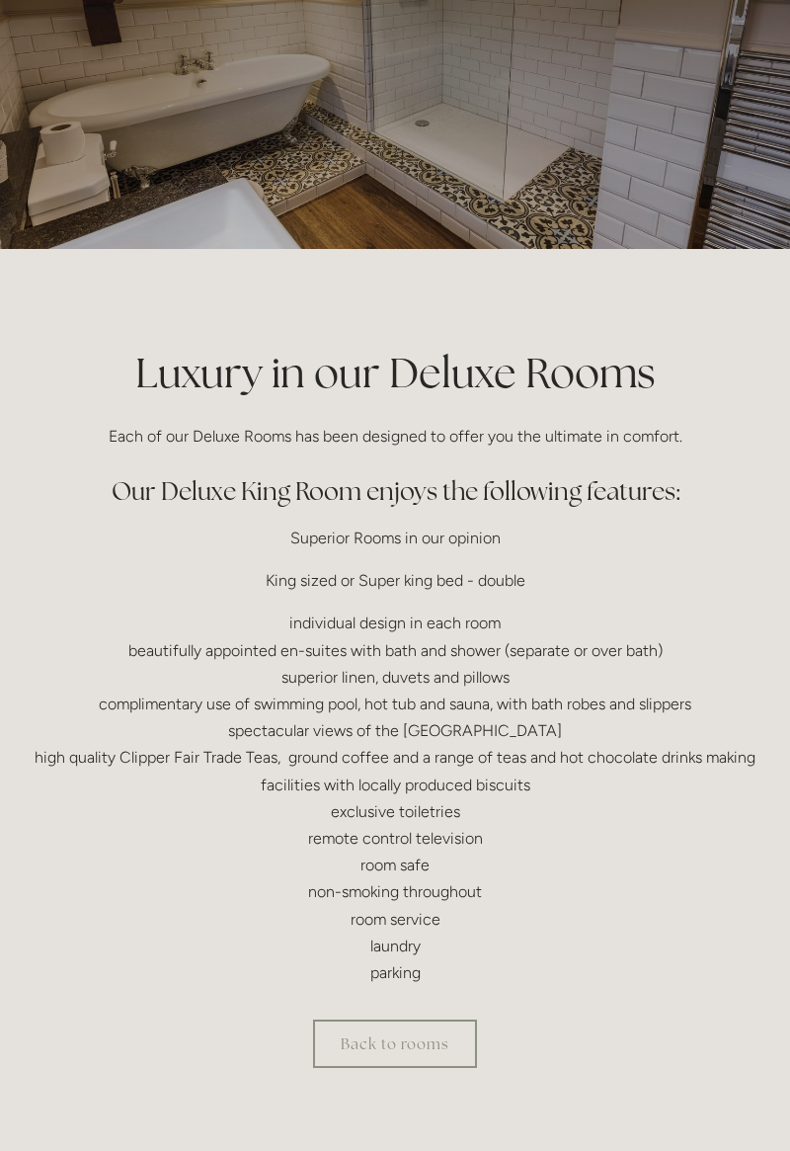
scroll to position [167, 0]
click at [439, 1053] on link "Back to rooms" at bounding box center [395, 1043] width 164 height 48
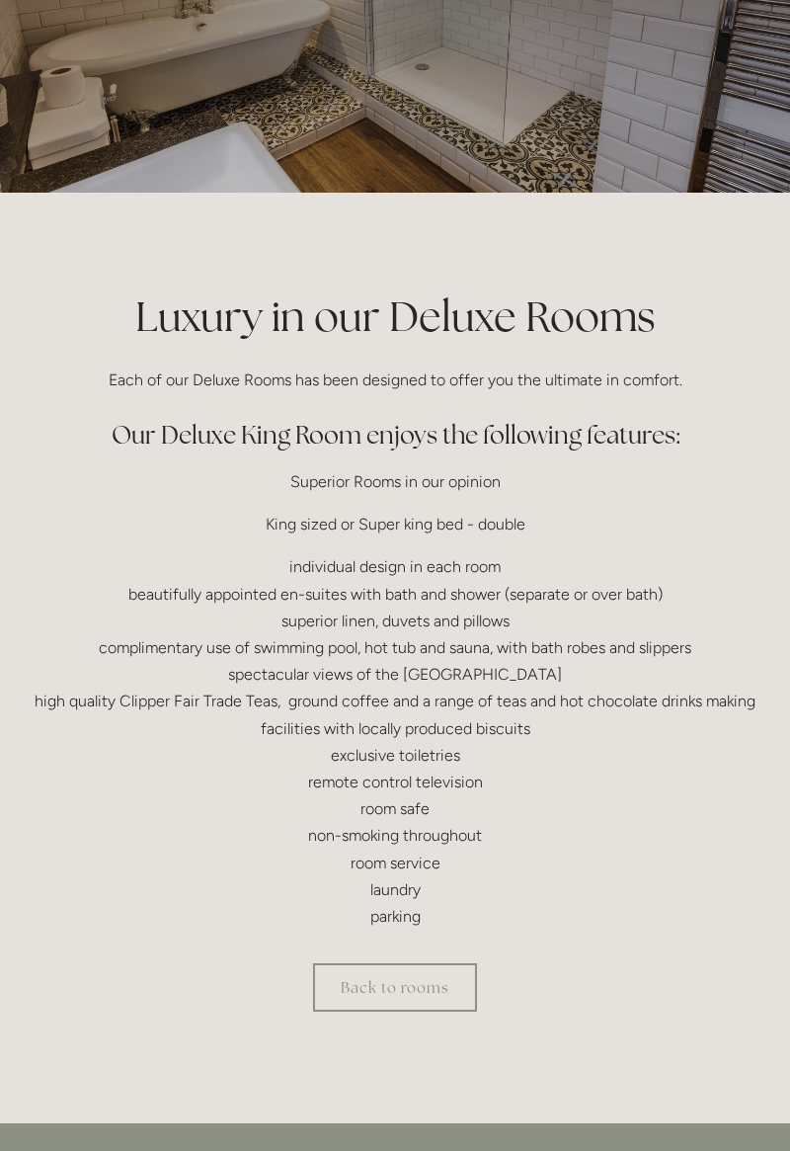
scroll to position [262, 0]
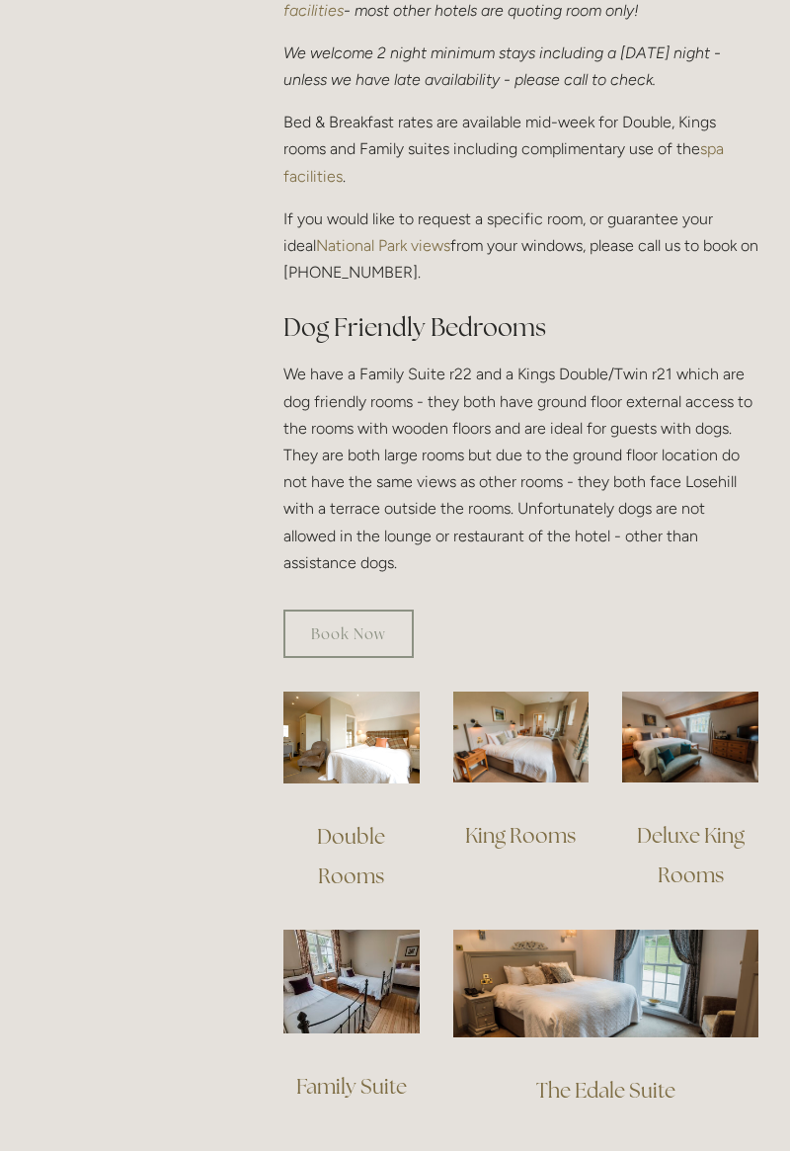
scroll to position [980, 0]
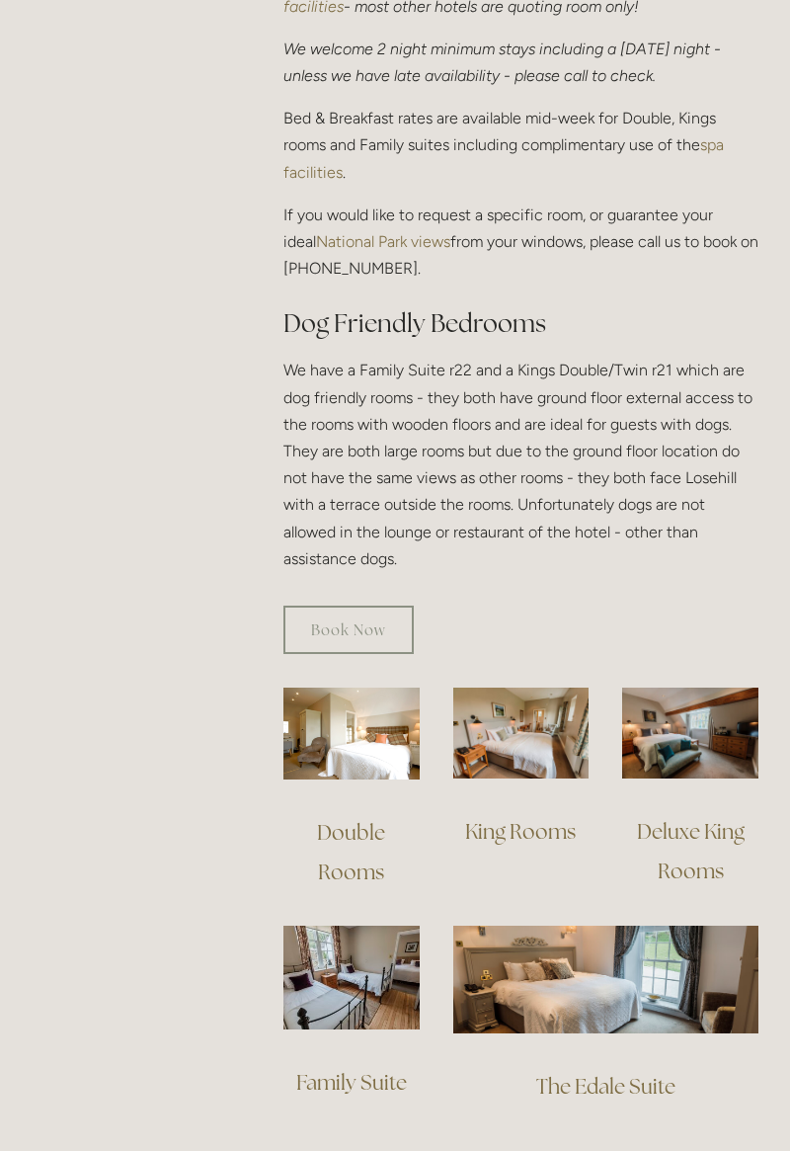
click at [638, 988] on img at bounding box center [606, 980] width 305 height 108
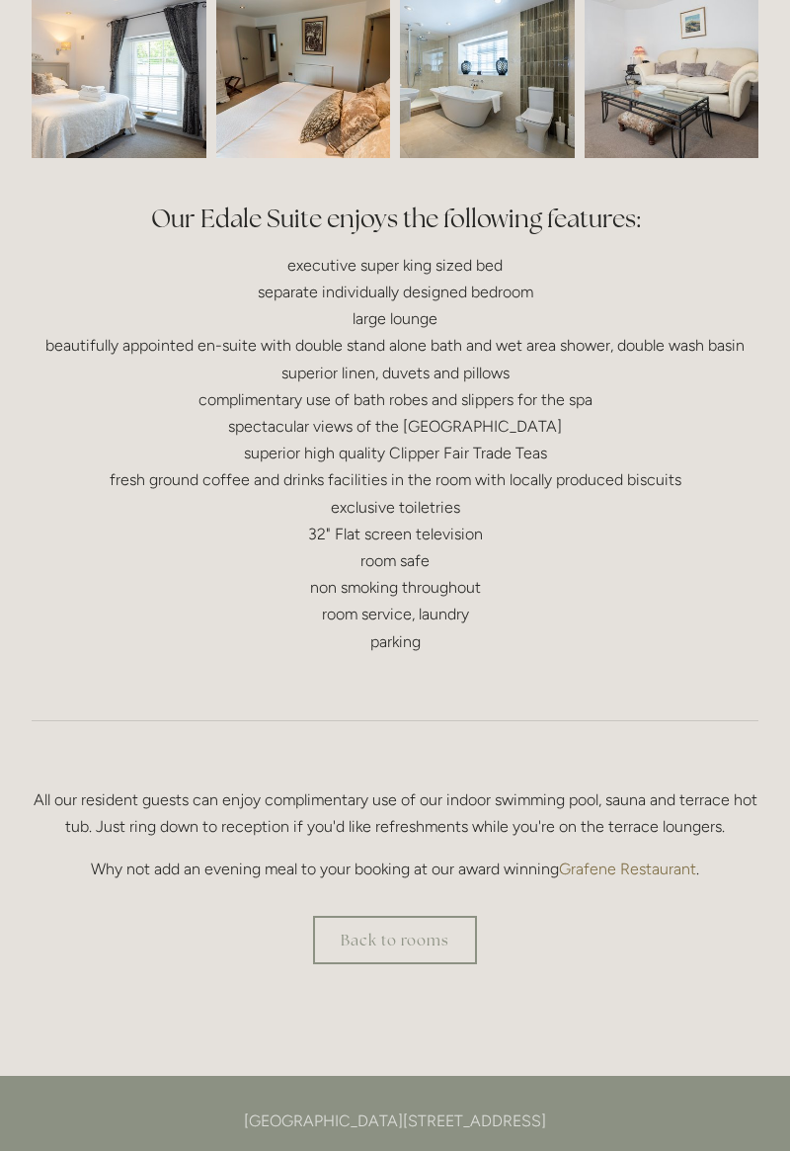
scroll to position [694, 0]
click at [634, 860] on link "Grafene Restaurant" at bounding box center [627, 868] width 137 height 19
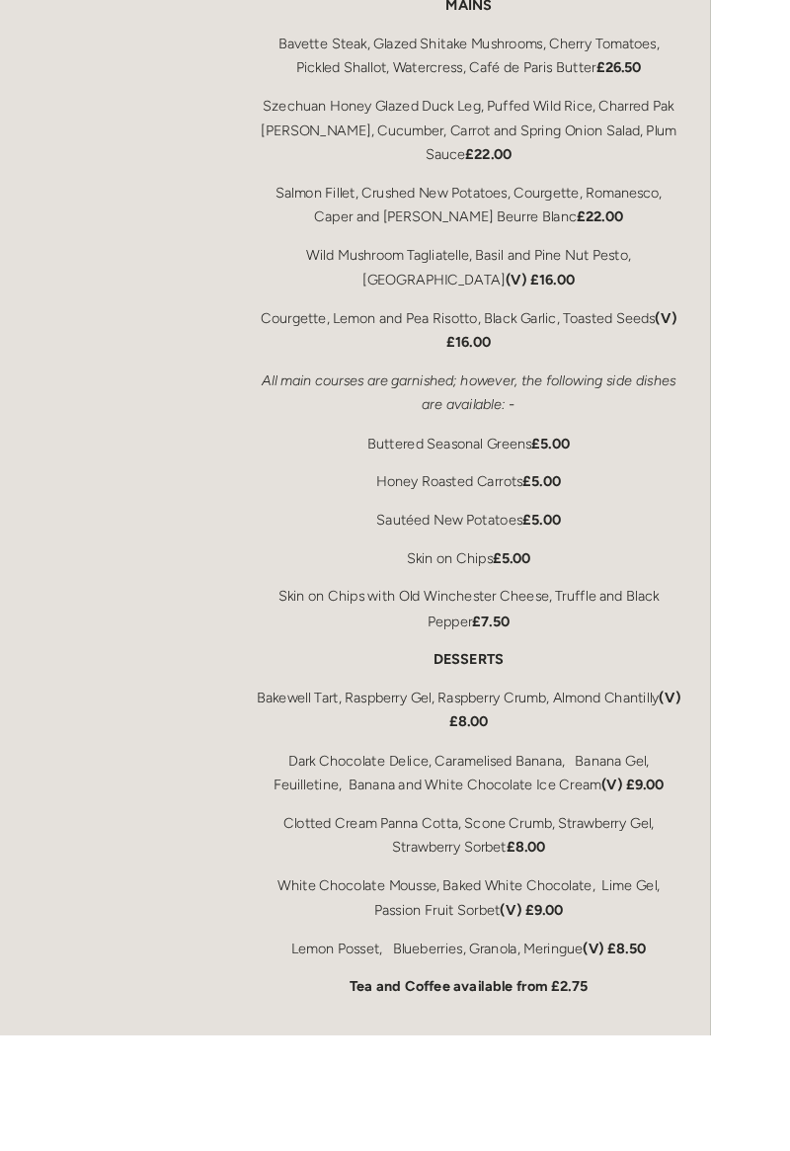
scroll to position [3882, 0]
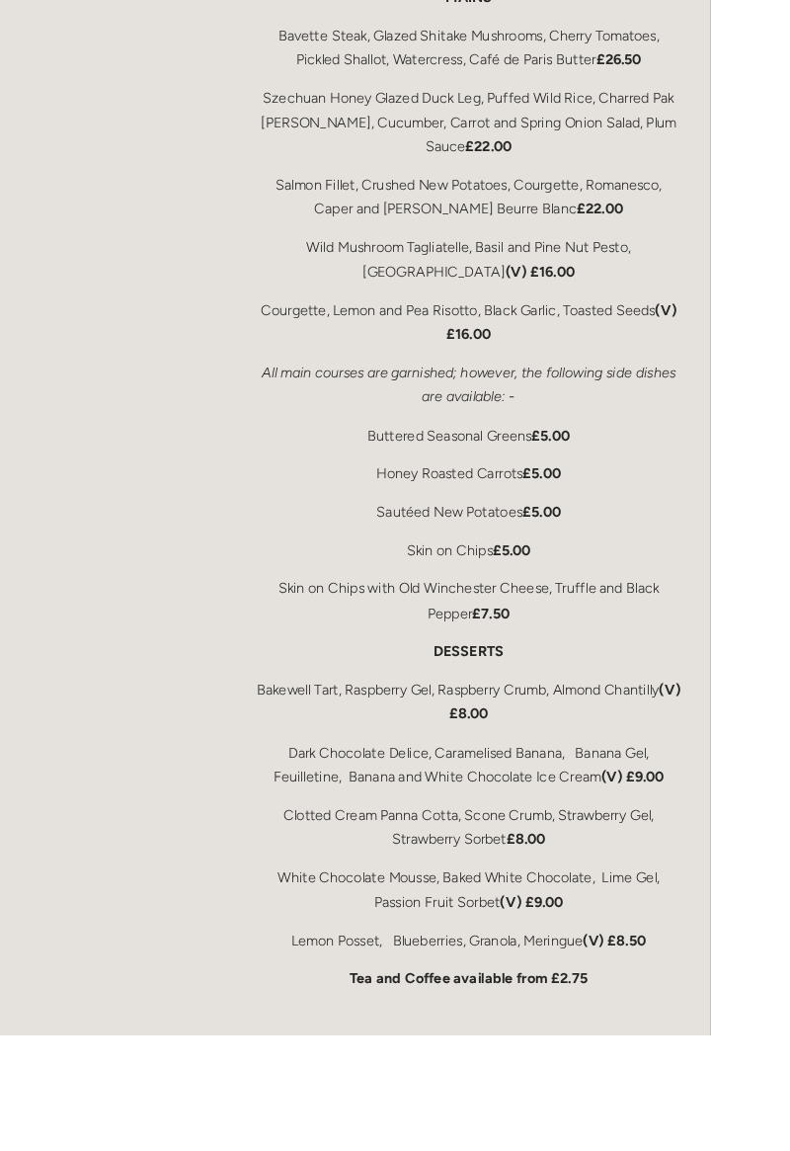
click at [739, 842] on p "Dark Chocolate Delice, Caramelised Banana, Banana Gel, Feuilletine, Banana and …" at bounding box center [521, 849] width 475 height 53
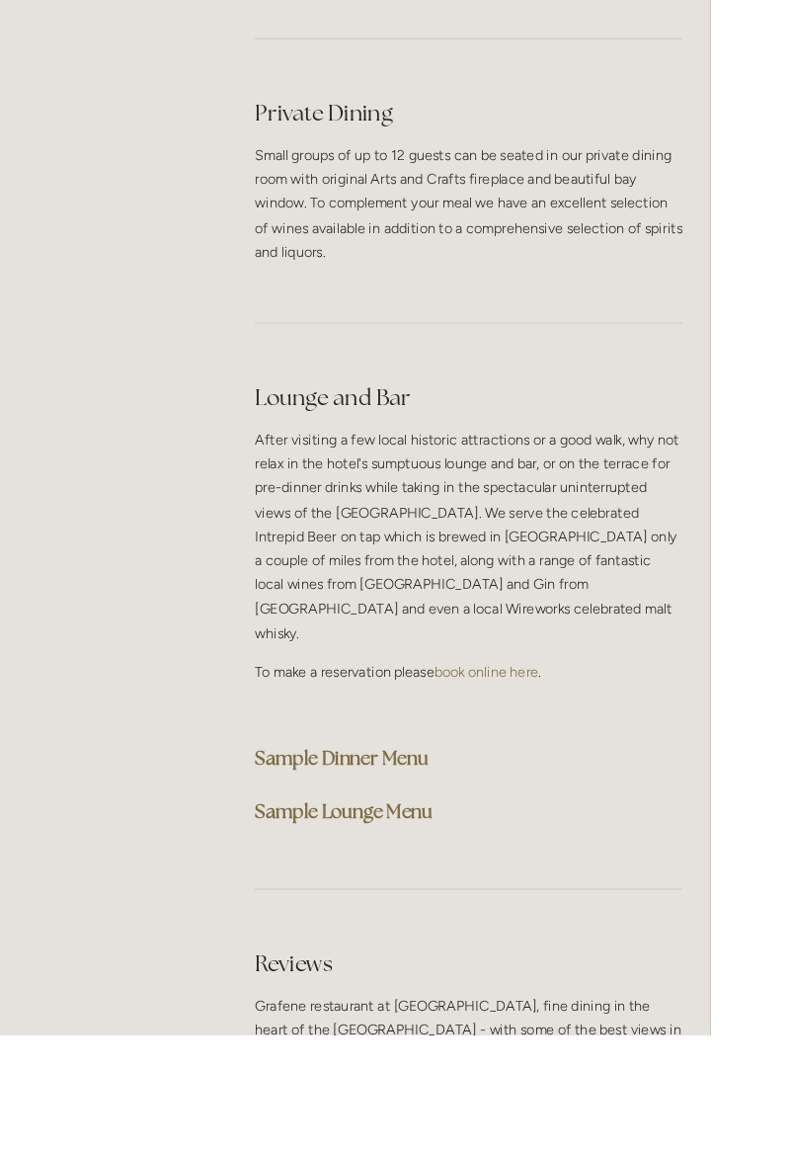
scroll to position [5065, 0]
click at [464, 890] on strong "Sample Lounge Menu" at bounding box center [383, 903] width 198 height 27
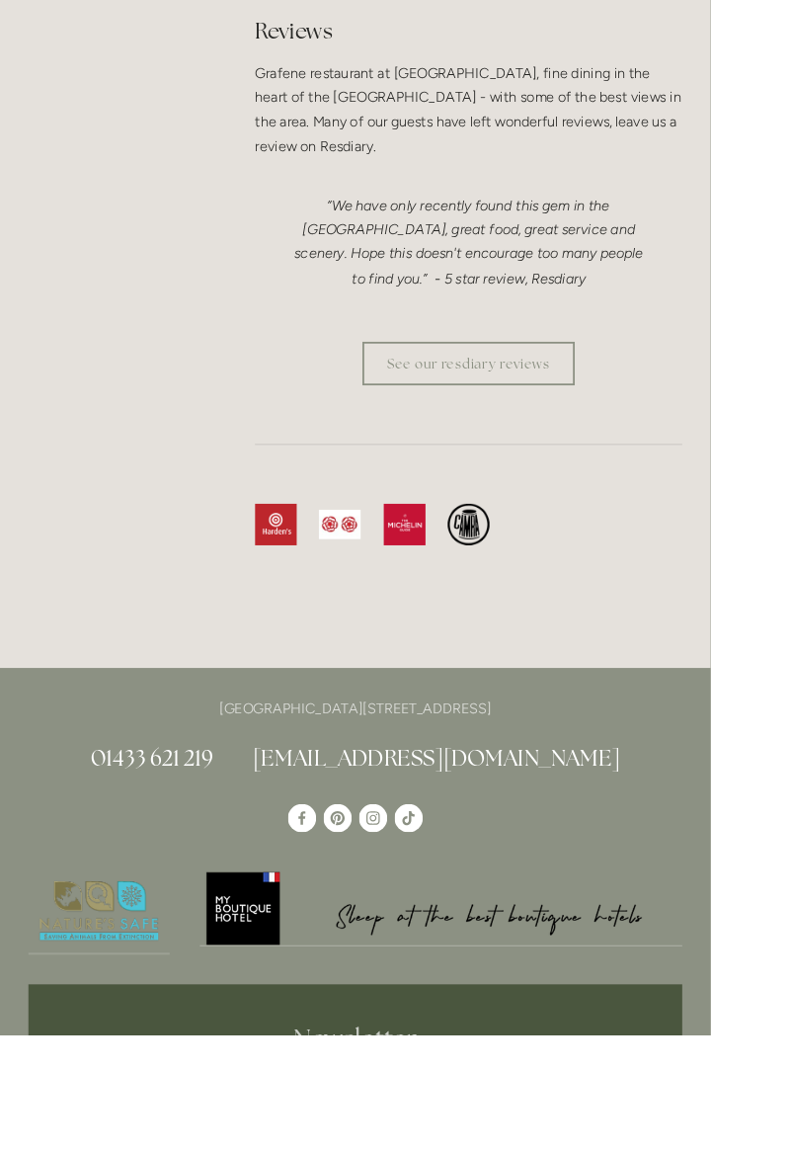
scroll to position [6117, 0]
